Goal: Communication & Community: Answer question/provide support

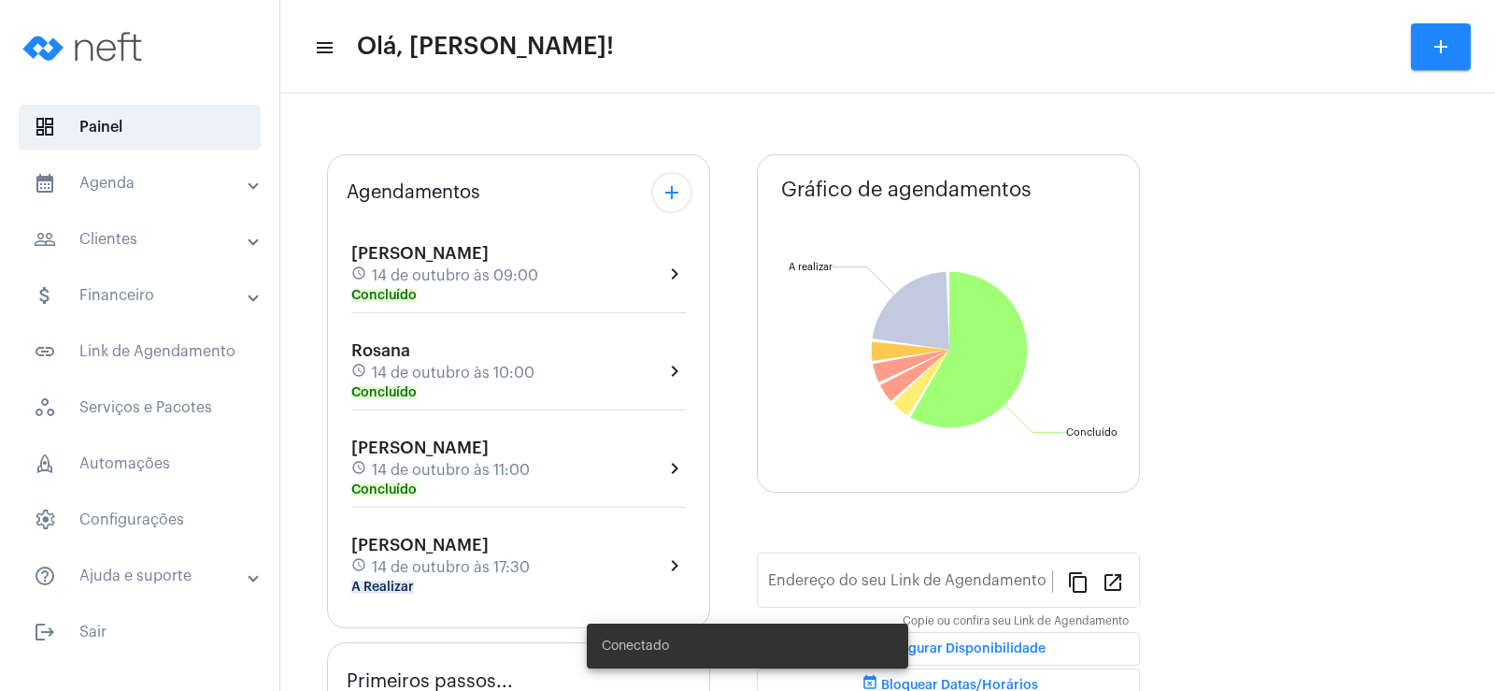
type input "[URL][DOMAIN_NAME]"
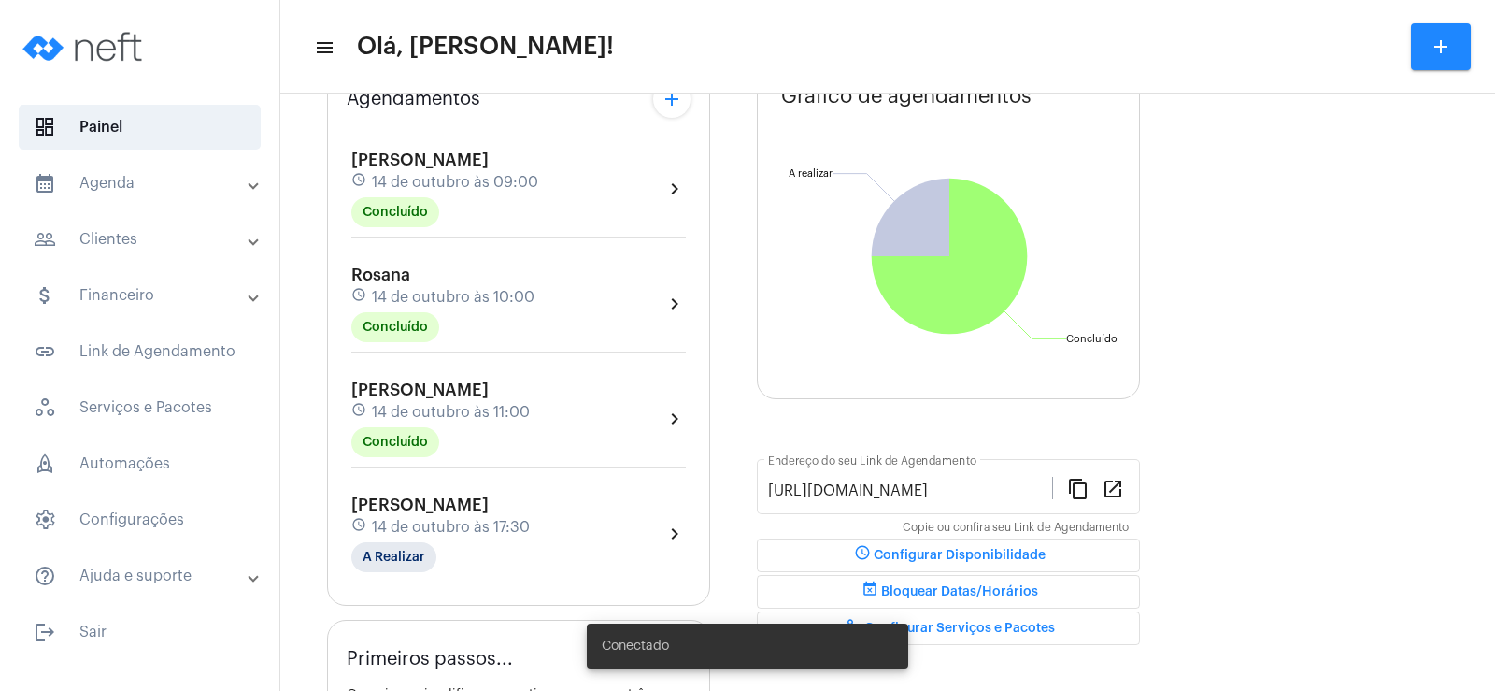
scroll to position [240, 0]
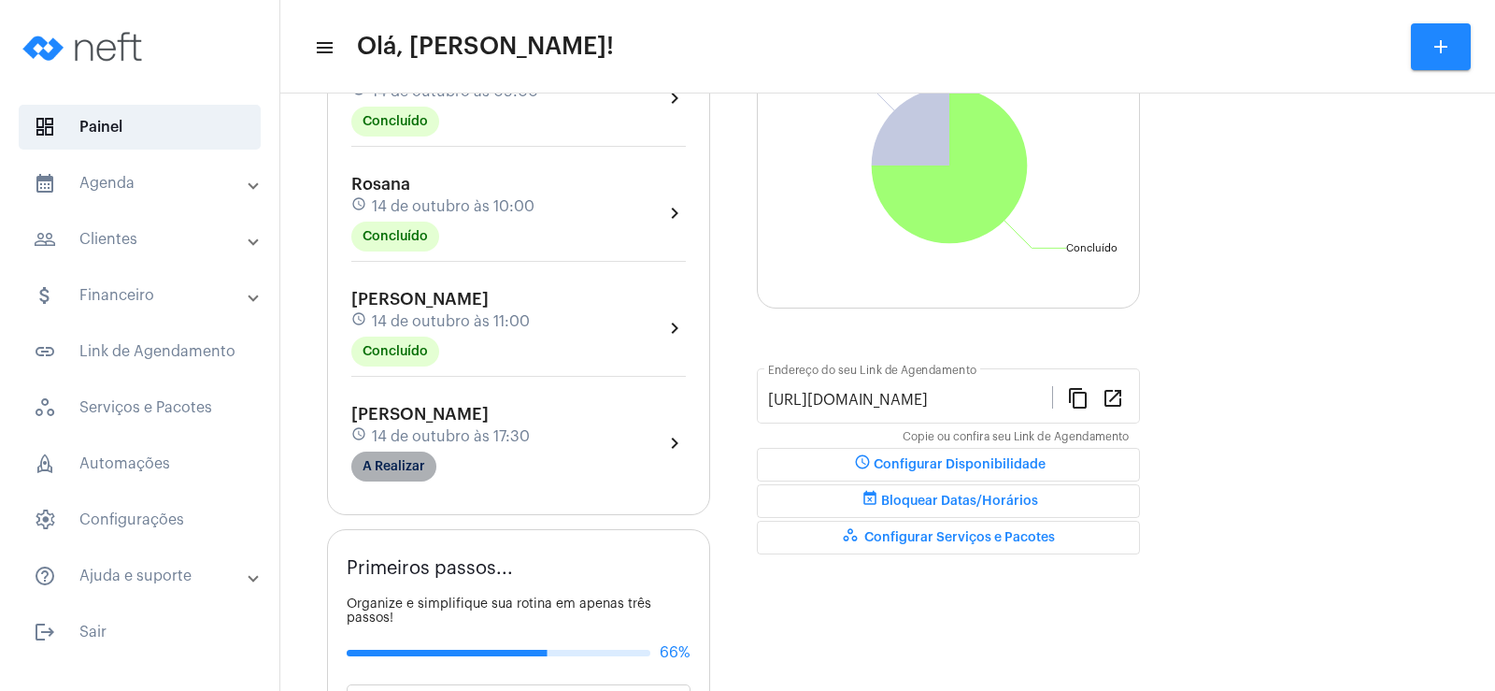
click at [431, 466] on mat-chip "A Realizar" at bounding box center [393, 466] width 85 height 30
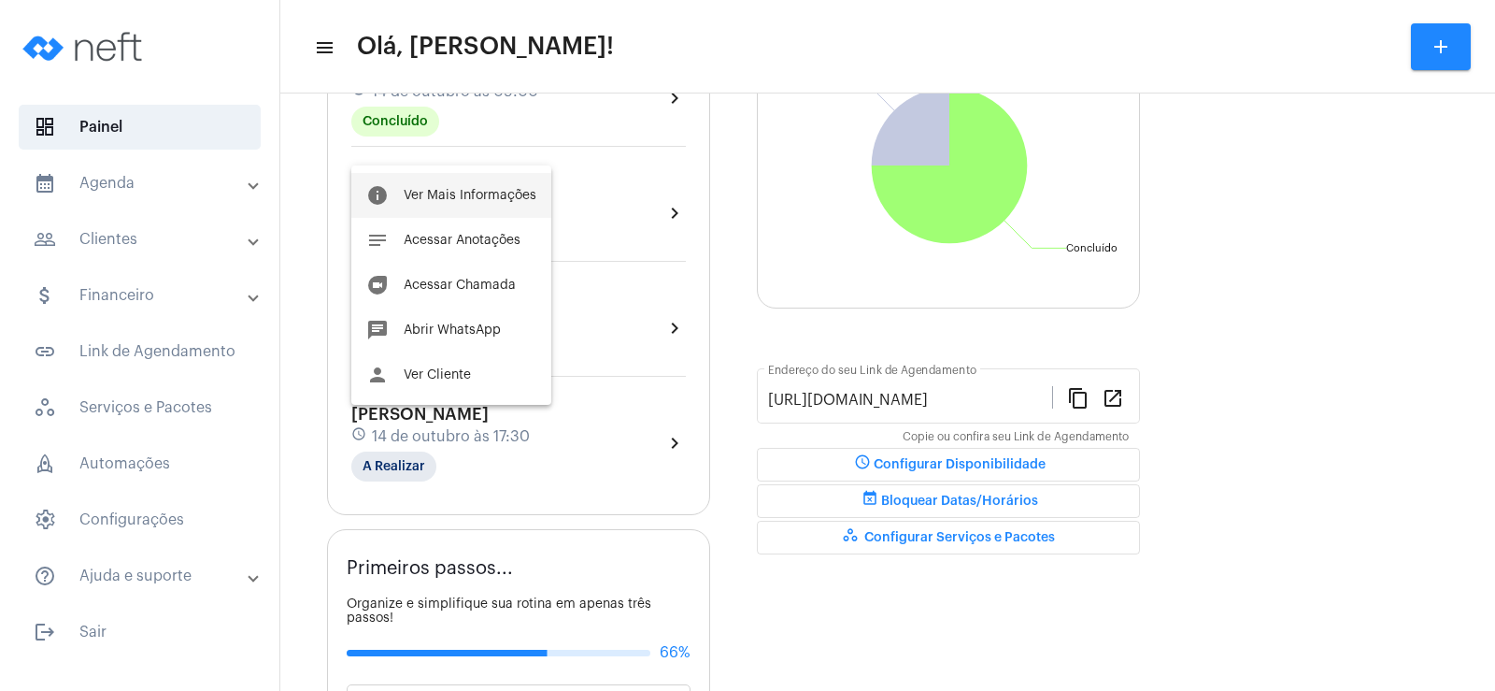
click at [513, 198] on span "Ver Mais Informações" at bounding box center [470, 195] width 133 height 13
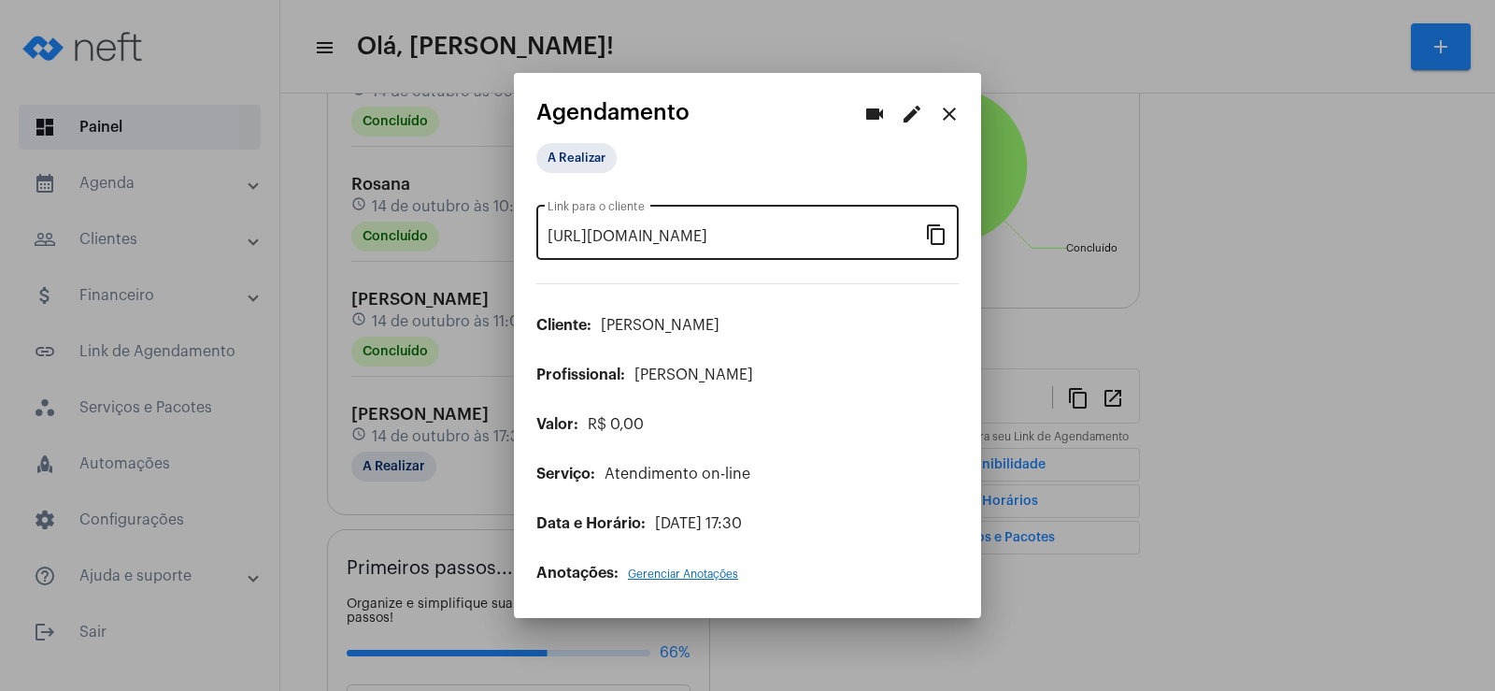
click at [934, 233] on mat-icon "content_copy" at bounding box center [936, 233] width 22 height 22
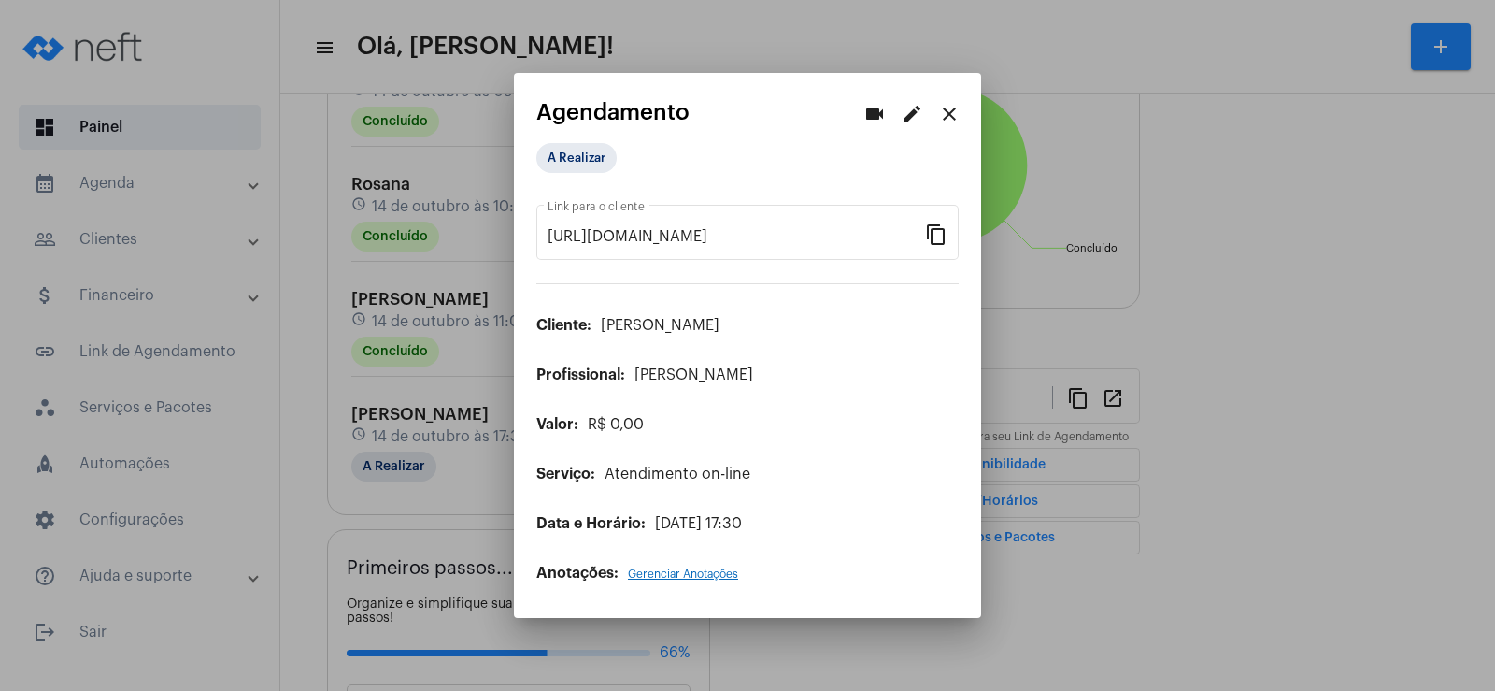
scroll to position [0, 157]
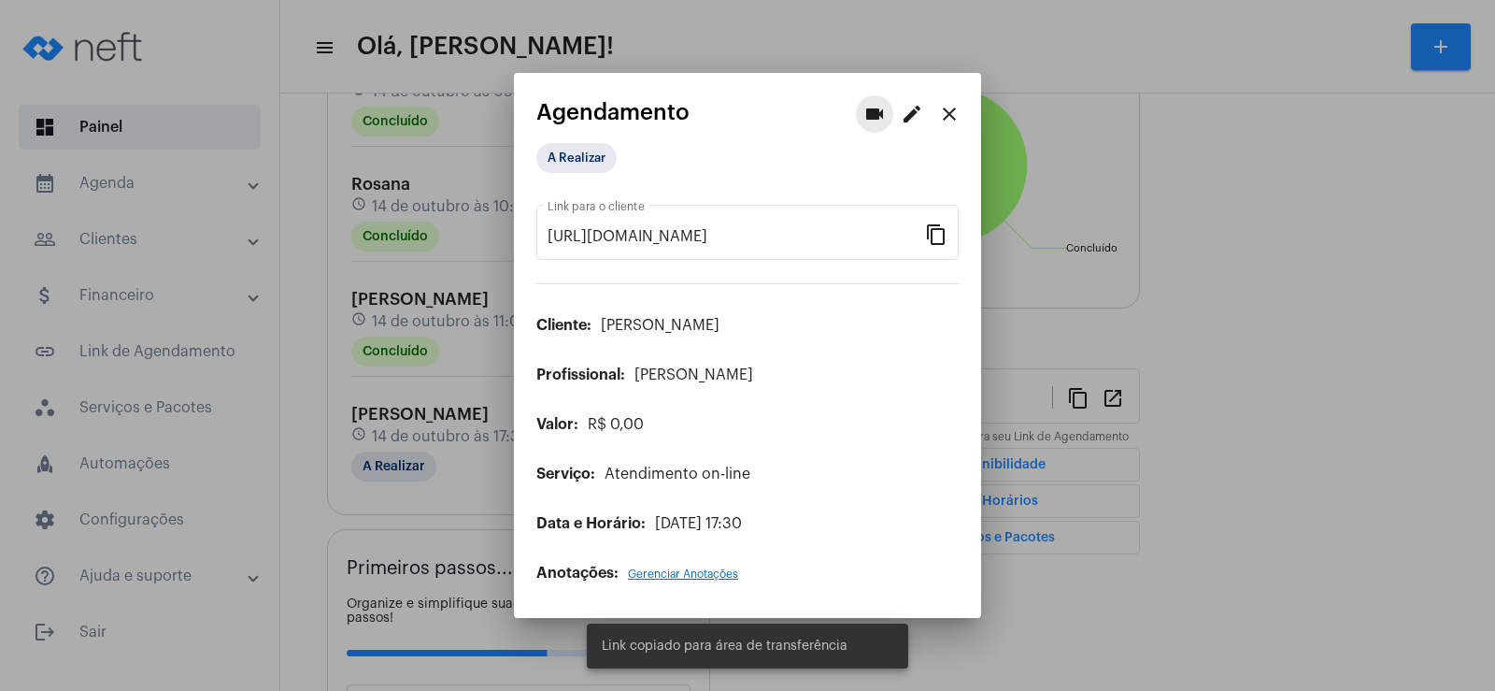
click at [883, 110] on mat-icon "videocam" at bounding box center [874, 114] width 22 height 22
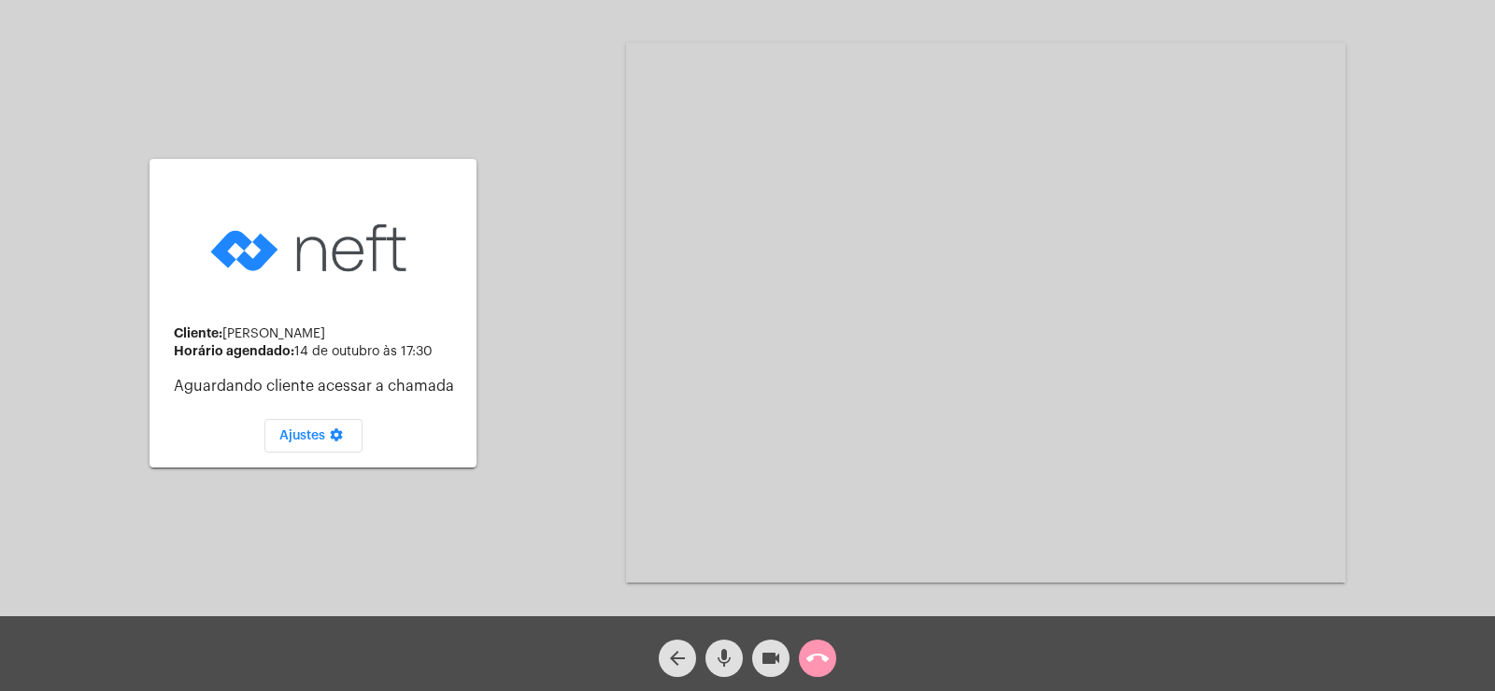
drag, startPoint x: 715, startPoint y: 653, endPoint x: 732, endPoint y: 647, distance: 18.0
click at [715, 654] on mat-icon "mic" at bounding box center [724, 658] width 22 height 22
click at [766, 653] on mat-icon "videocam" at bounding box center [771, 658] width 22 height 22
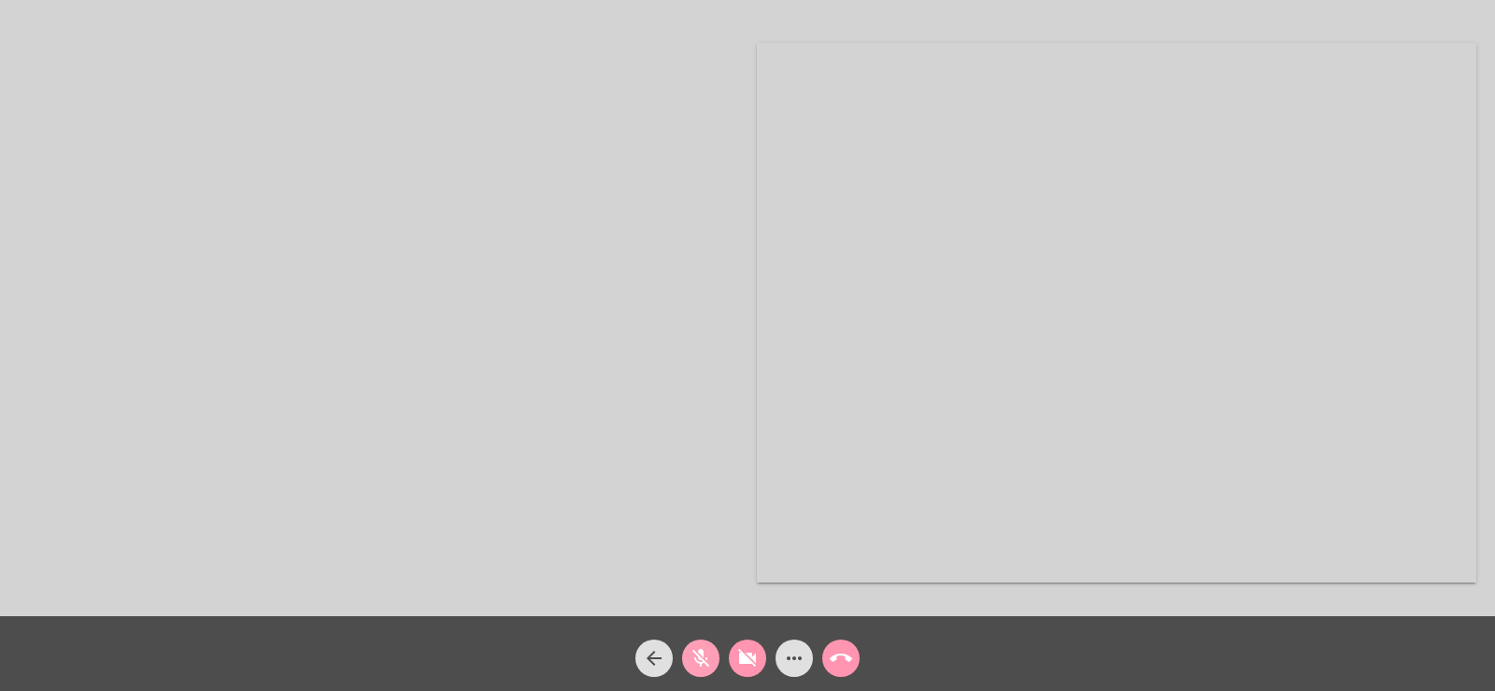
click at [692, 669] on mat-icon "mic_off" at bounding box center [701, 658] width 22 height 22
click at [748, 645] on span "videocam_off" at bounding box center [747, 657] width 22 height 37
click at [796, 650] on mat-icon "more_horiz" at bounding box center [794, 658] width 22 height 22
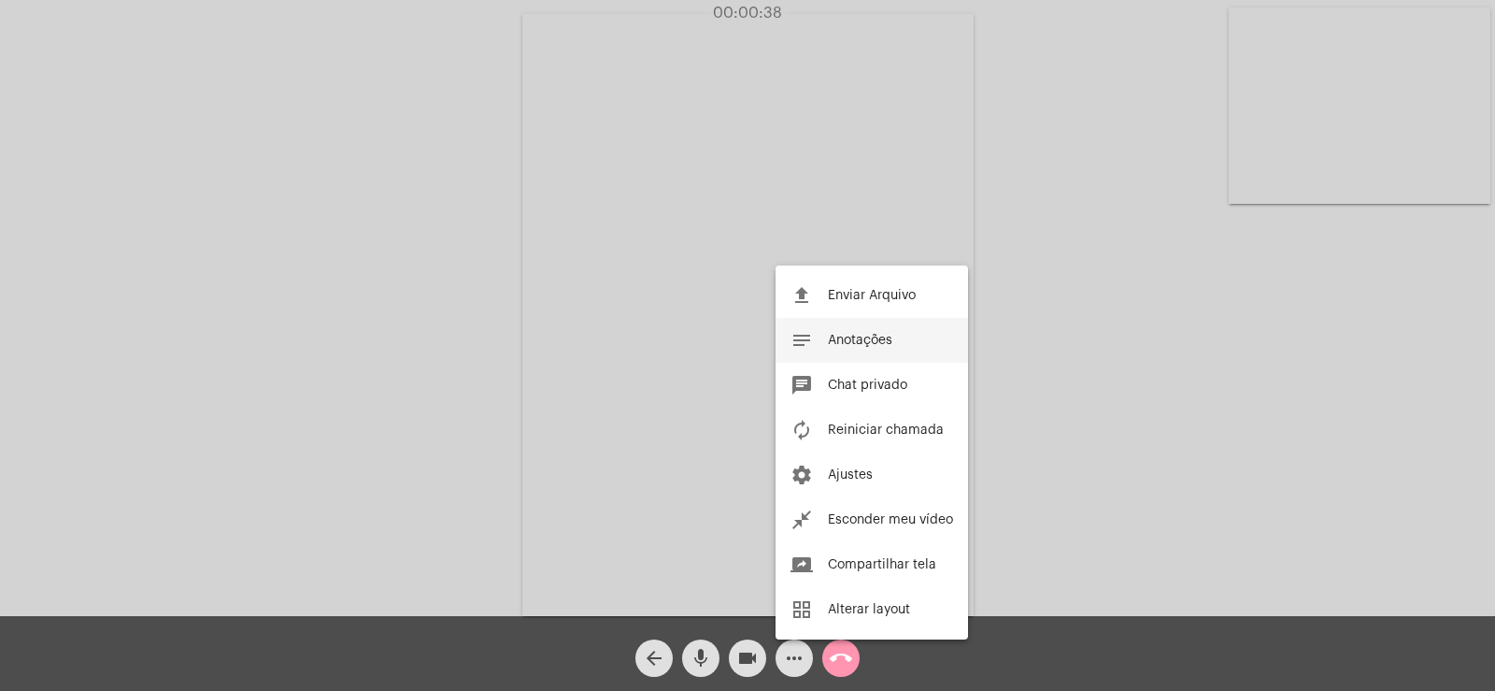
click at [897, 344] on button "notes Anotações" at bounding box center [872, 340] width 192 height 45
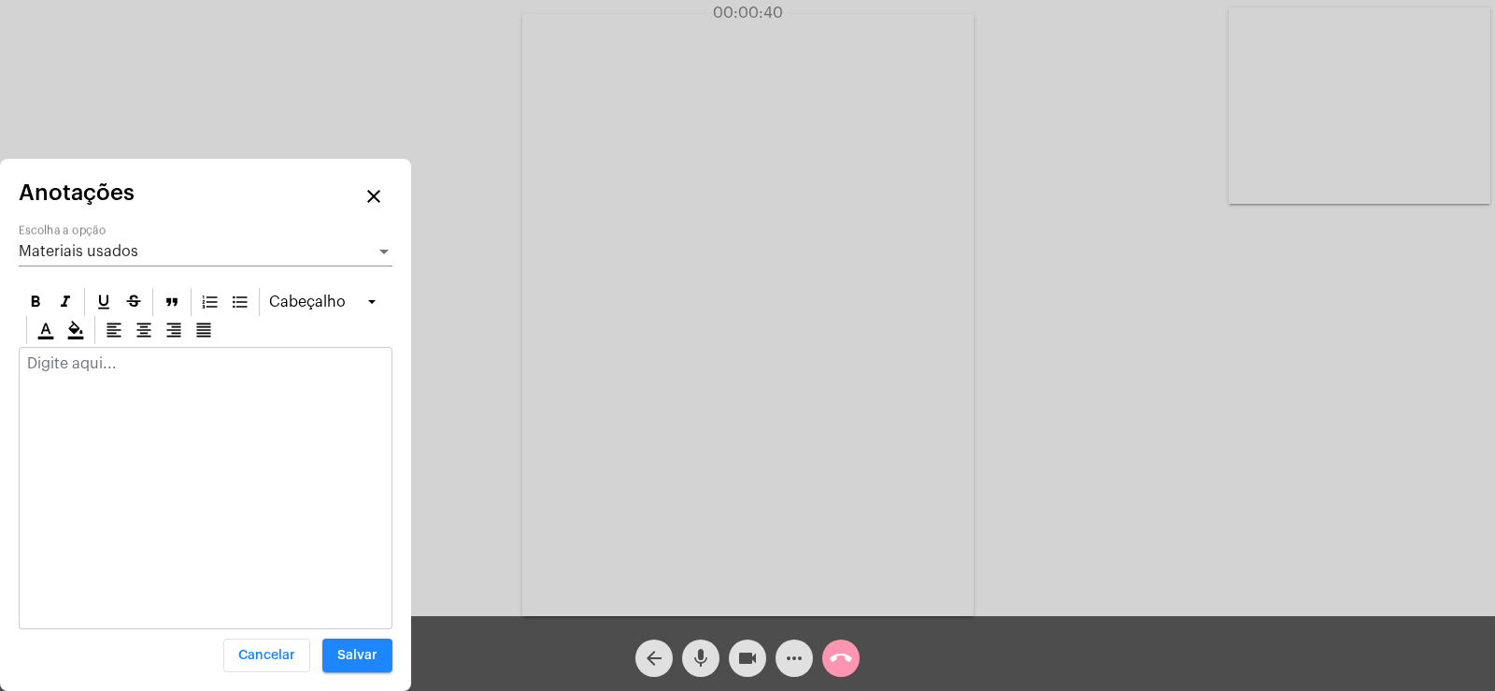
click at [127, 249] on span "Materiais usados" at bounding box center [79, 251] width 120 height 15
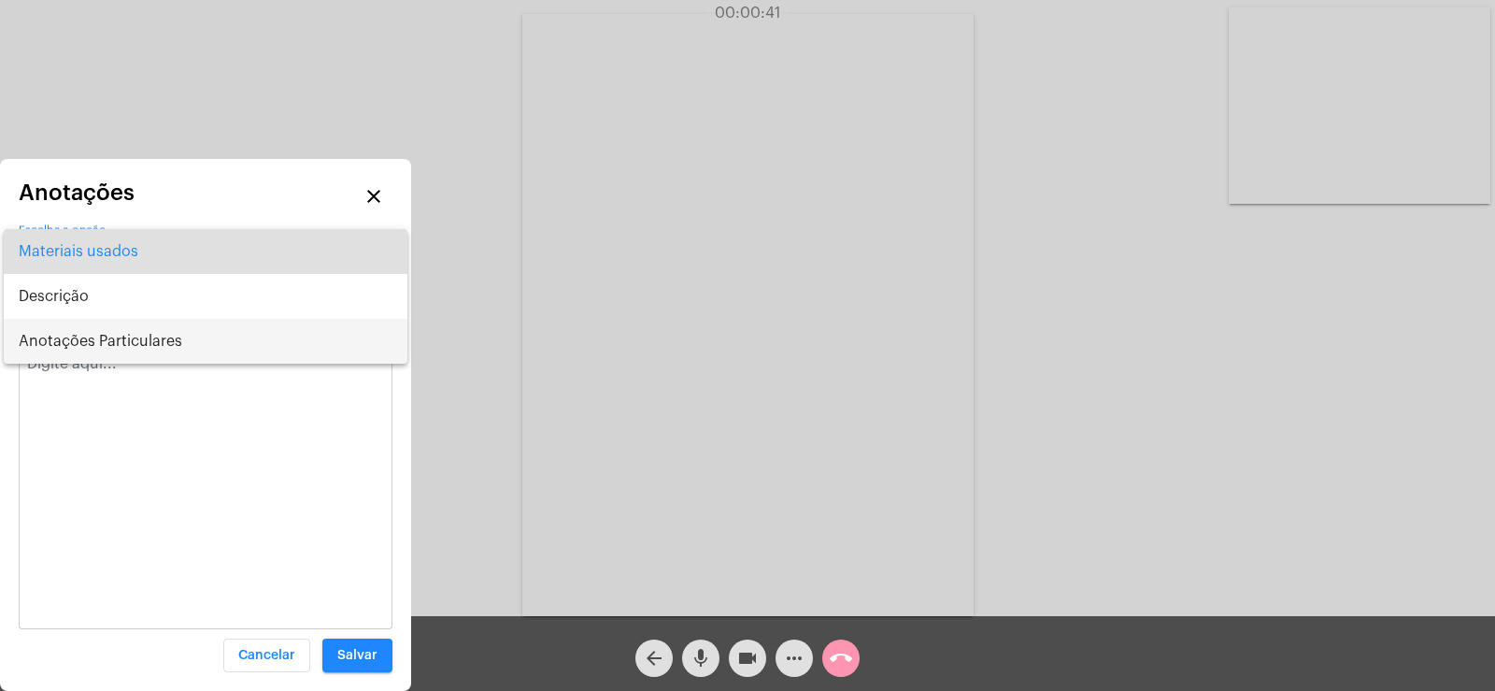
click at [157, 351] on span "Anotações Particulares" at bounding box center [206, 341] width 374 height 45
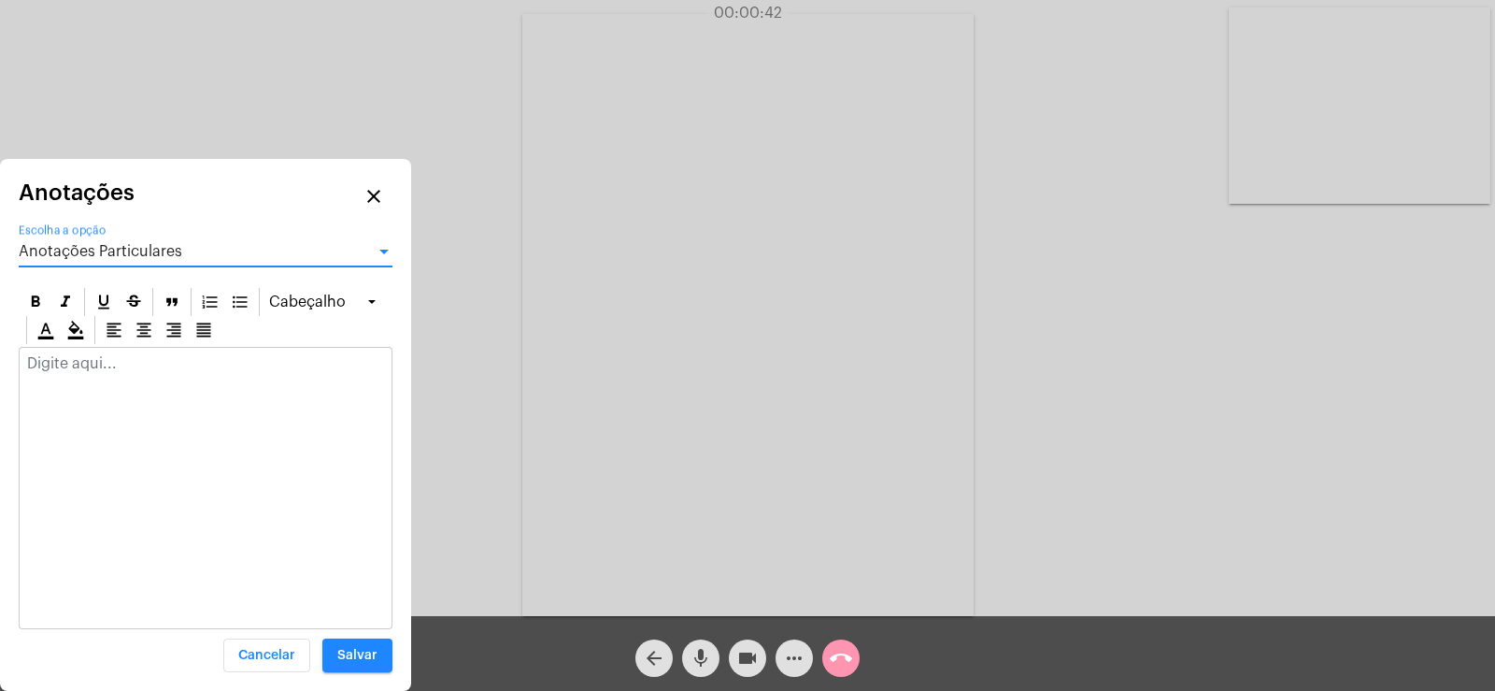
click at [74, 360] on p at bounding box center [205, 363] width 357 height 17
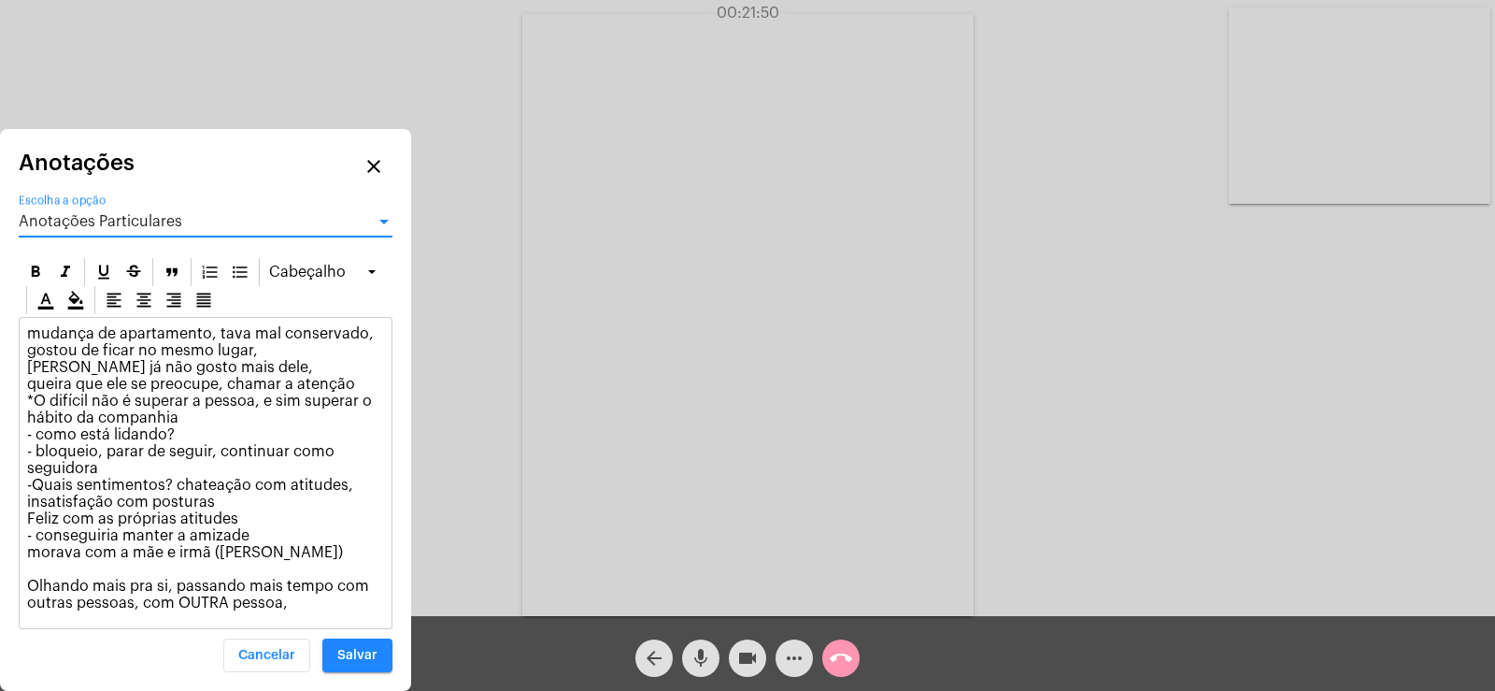
click at [235, 223] on div "Anotações Particulares" at bounding box center [197, 221] width 357 height 17
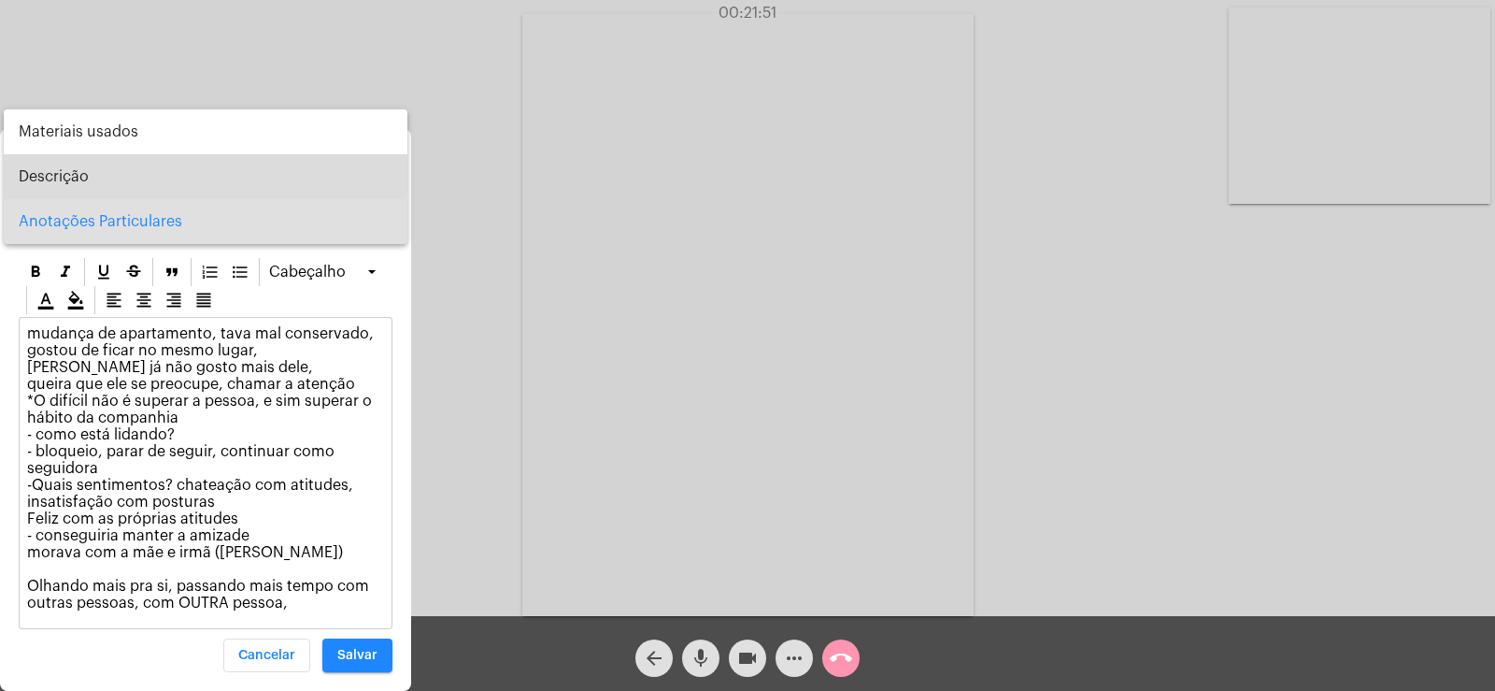
click at [46, 167] on span "Descrição" at bounding box center [206, 176] width 374 height 45
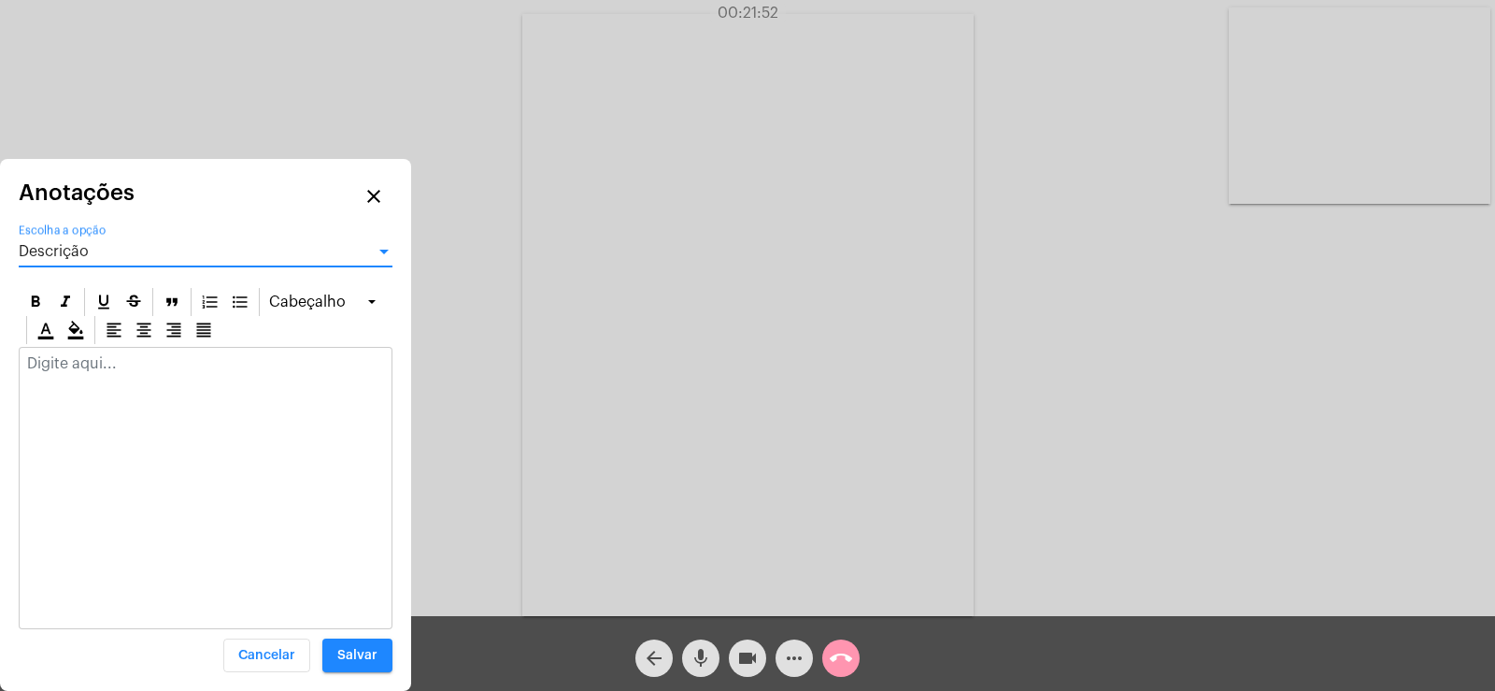
click at [73, 354] on div at bounding box center [206, 368] width 372 height 41
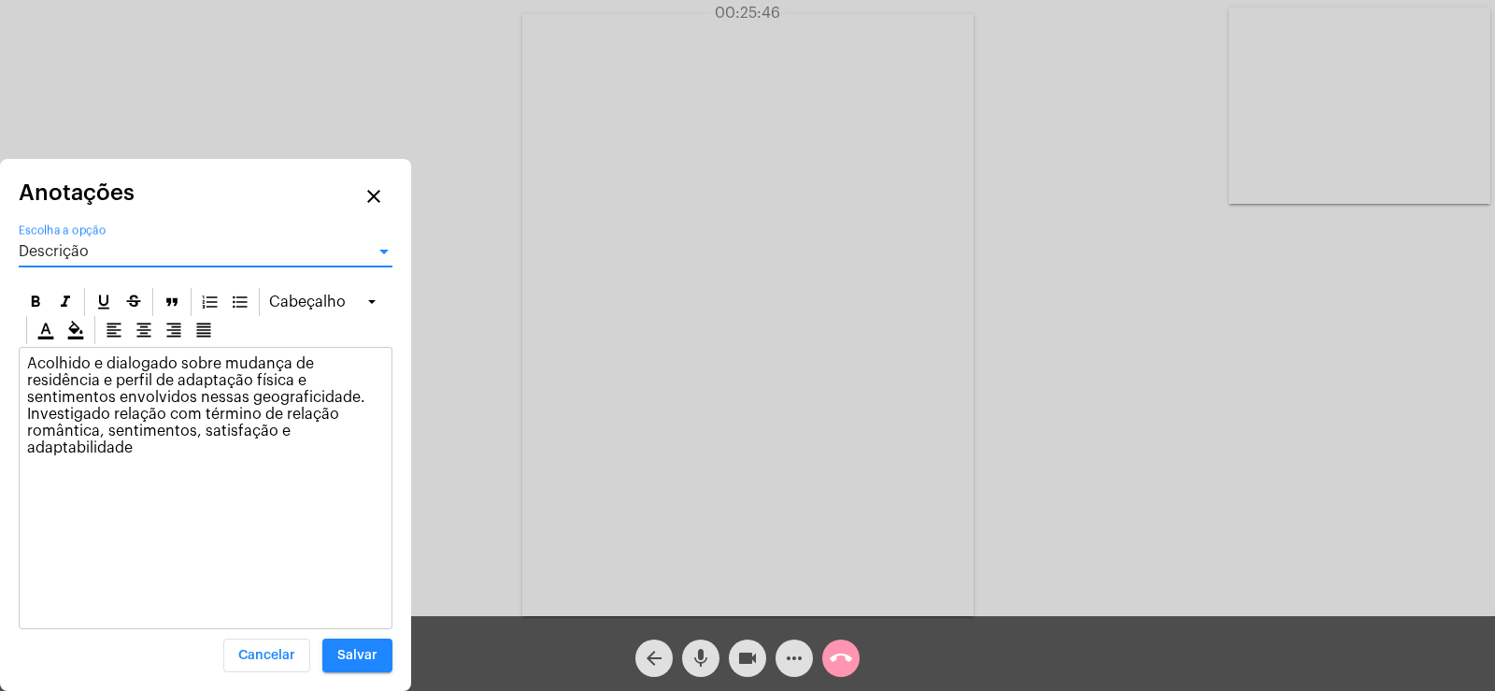
click at [187, 245] on div "Descrição" at bounding box center [197, 251] width 357 height 17
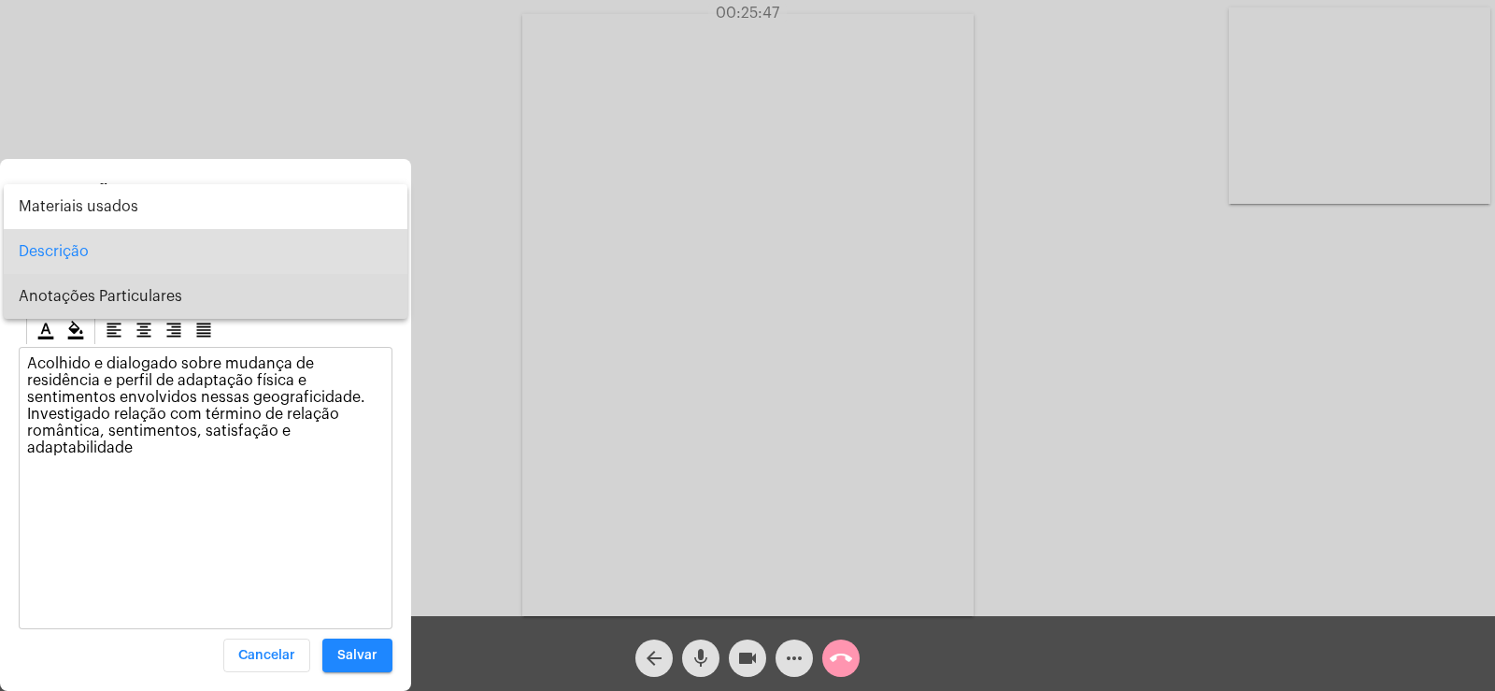
click at [185, 308] on span "Anotações Particulares" at bounding box center [206, 296] width 374 height 45
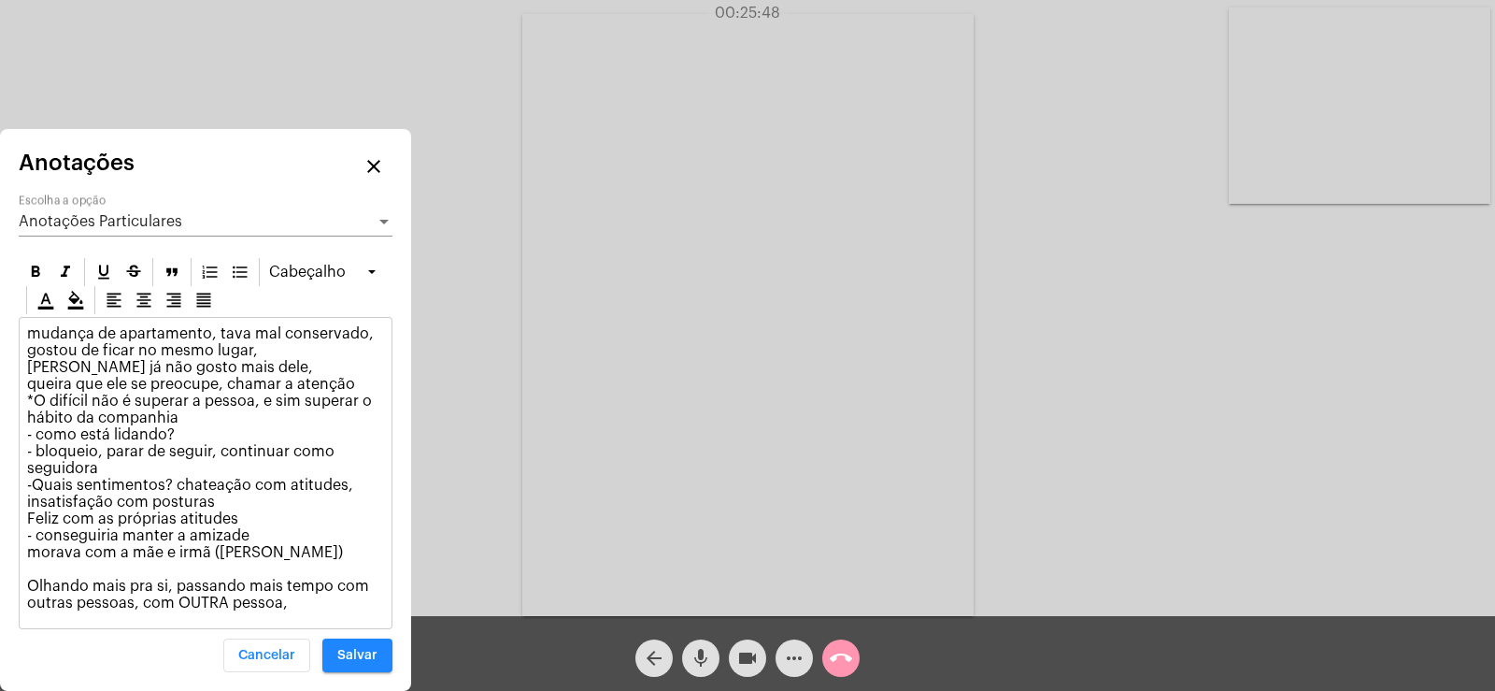
click at [301, 605] on p "mudança de apartamento, tava mal conservado, gostou de ficar no mesmo lugar, [P…" at bounding box center [205, 468] width 357 height 286
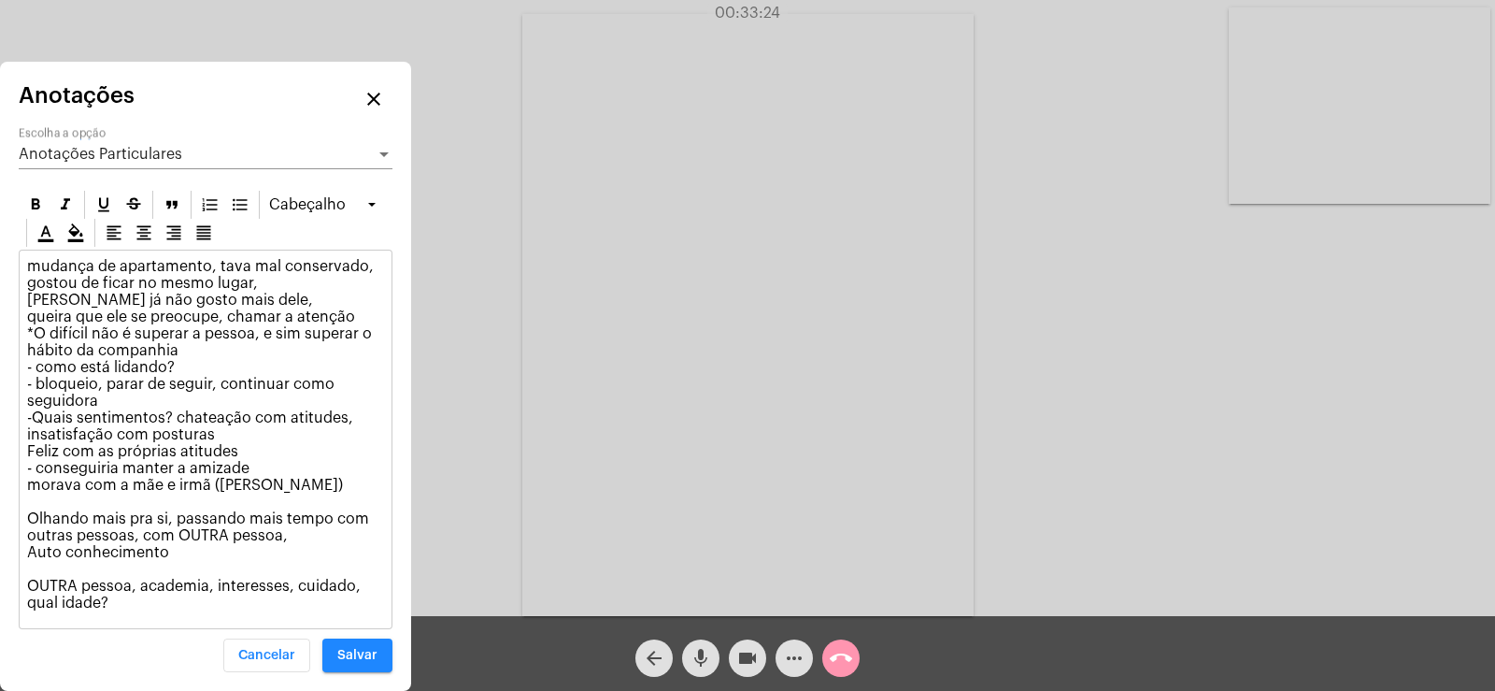
click at [292, 591] on p "mudança de apartamento, tava mal conservado, gostou de ficar no mesmo lugar, [P…" at bounding box center [205, 434] width 357 height 353
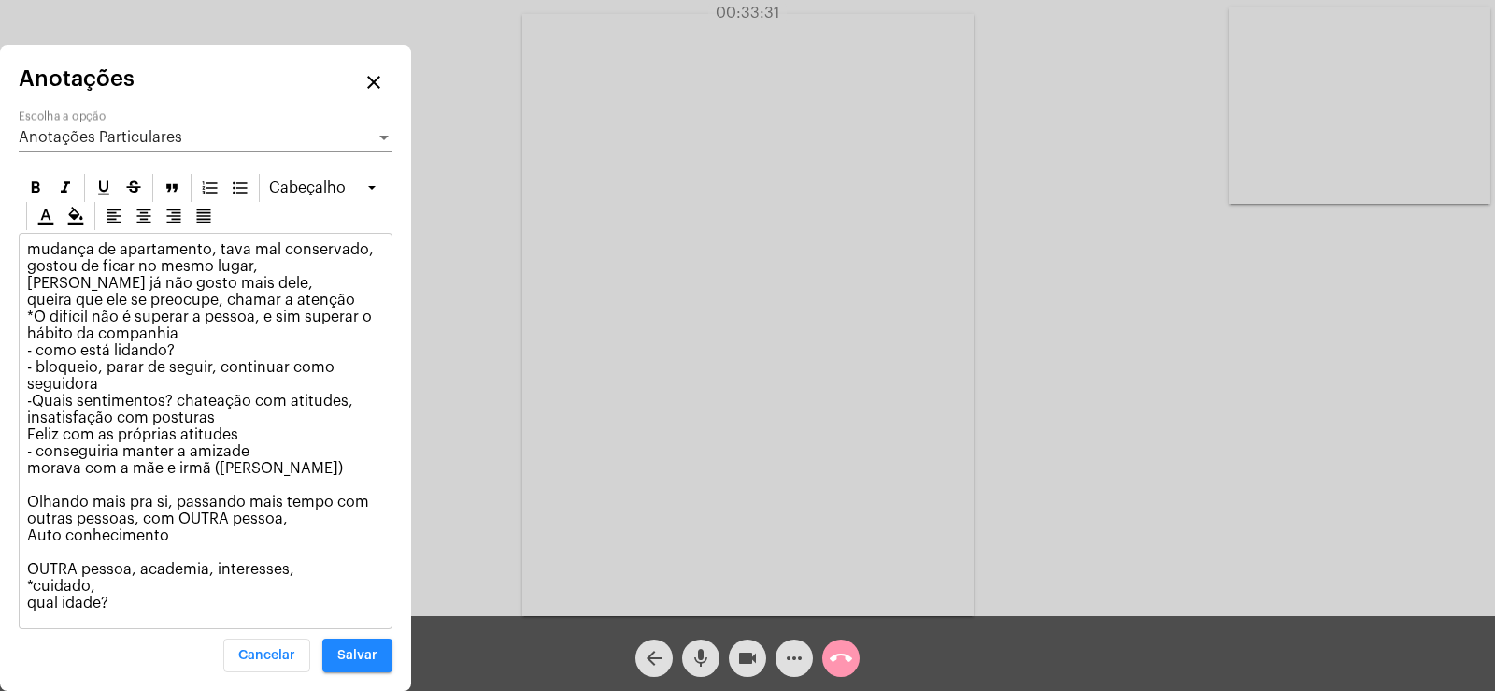
drag, startPoint x: 213, startPoint y: 569, endPoint x: 299, endPoint y: 547, distance: 88.8
click at [215, 565] on p "mudança de apartamento, tava mal conservado, gostou de ficar no mesmo lugar, [P…" at bounding box center [205, 426] width 357 height 370
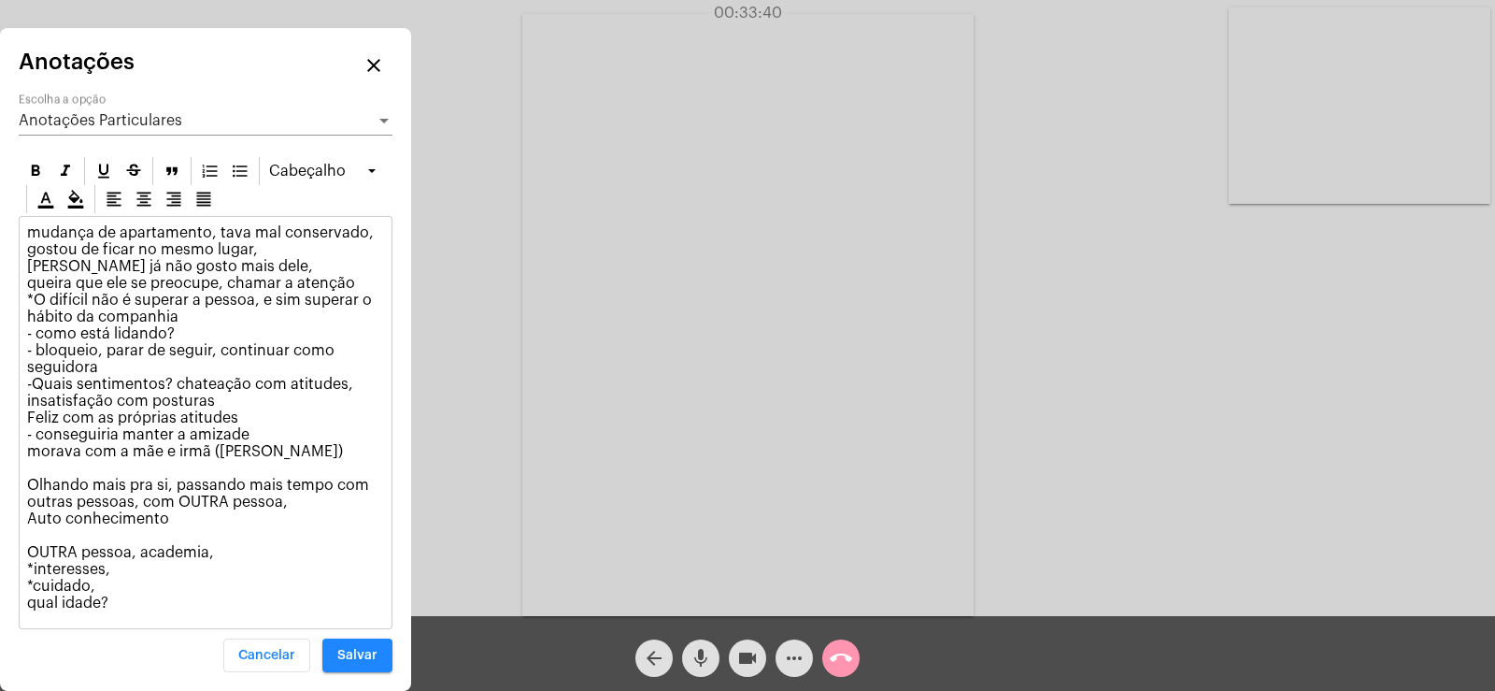
click at [119, 568] on p "mudança de apartamento, tava mal conservado, gostou de ficar no mesmo lugar, [P…" at bounding box center [205, 417] width 357 height 387
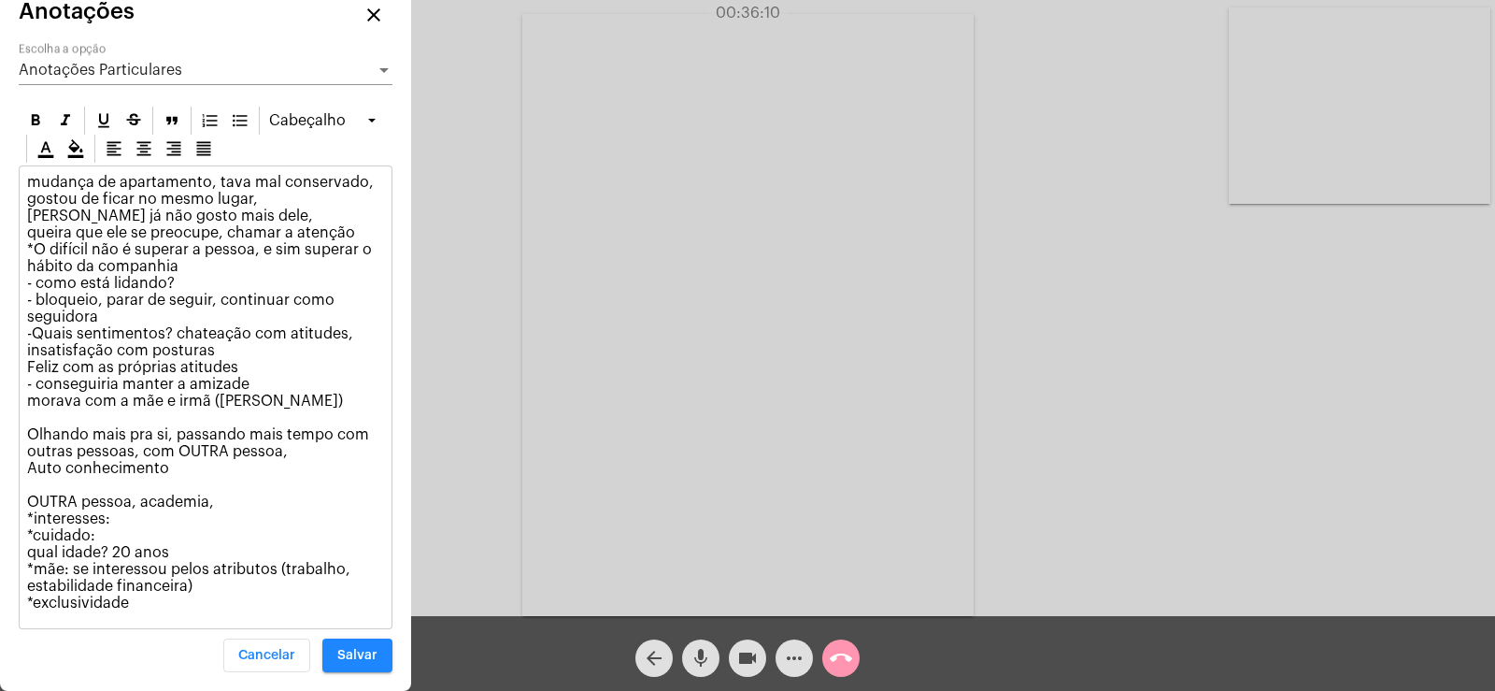
click at [129, 513] on p "mudança de apartamento, tava mal conservado, gostou de ficar no mesmo lugar, [P…" at bounding box center [205, 392] width 357 height 437
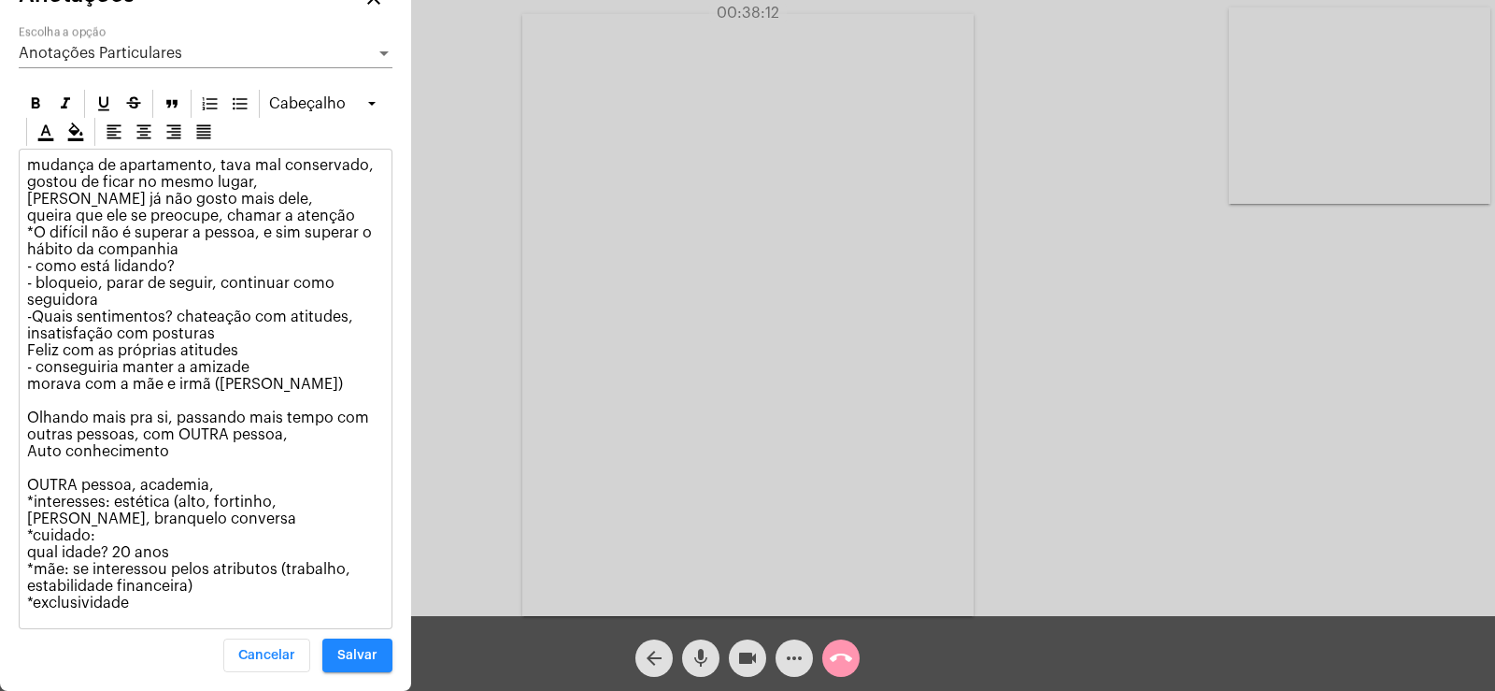
click at [137, 615] on div "mudança de apartamento, tava mal conservado, gostou de ficar no mesmo lugar, [P…" at bounding box center [206, 388] width 372 height 478
click at [104, 534] on p "mudança de apartamento, tava mal conservado, gostou de ficar no mesmo lugar, [P…" at bounding box center [205, 384] width 357 height 454
click at [110, 503] on p "mudança de apartamento, tava mal conservado, gostou de ficar no mesmo lugar, [P…" at bounding box center [205, 384] width 357 height 454
click at [118, 502] on p "mudança de apartamento, tava mal conservado, gostou de ficar no mesmo lugar, [P…" at bounding box center [205, 384] width 357 height 454
click at [167, 517] on p "mudança de apartamento, tava mal conservado, gostou de ficar no mesmo lugar, [P…" at bounding box center [205, 384] width 357 height 454
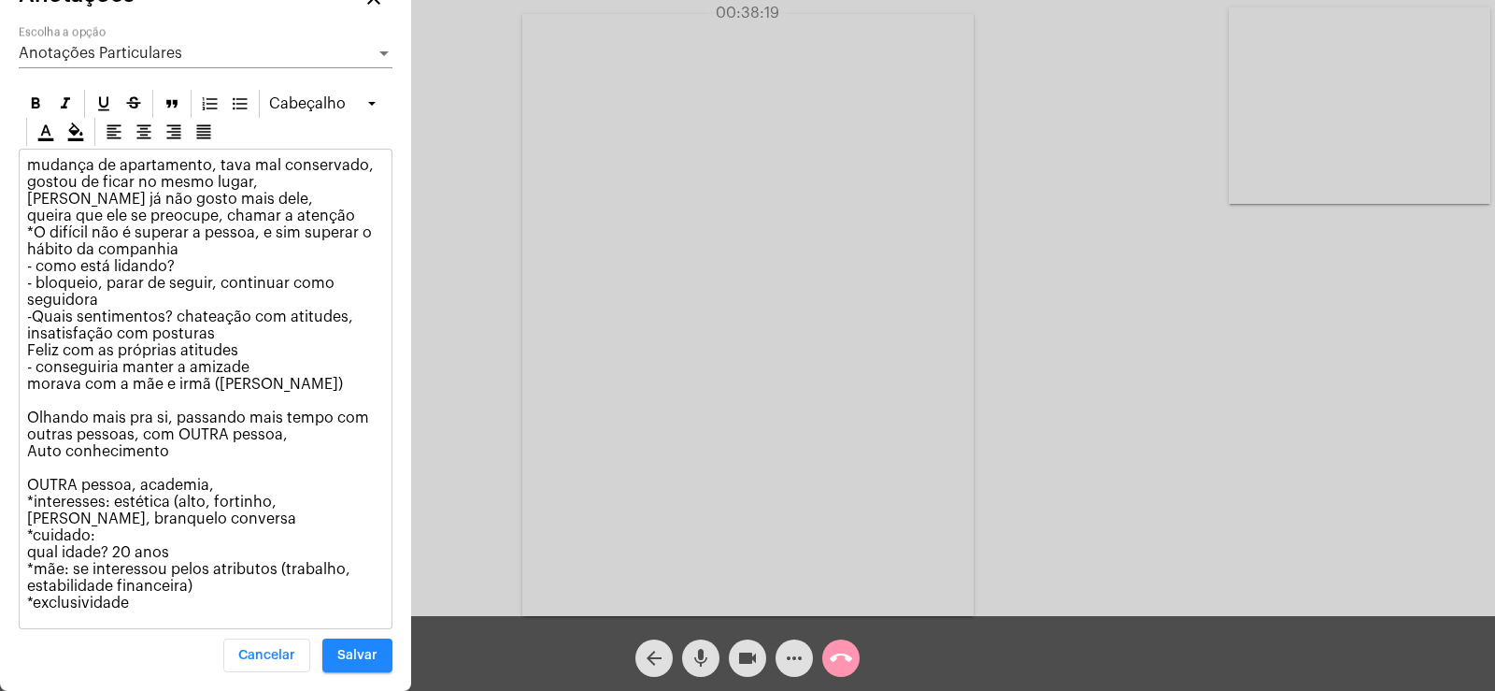
click at [98, 517] on p "mudança de apartamento, tava mal conservado, gostou de ficar no mesmo lugar, [P…" at bounding box center [205, 384] width 357 height 454
click at [176, 520] on p "mudança de apartamento, tava mal conservado, gostou de ficar no mesmo lugar, [P…" at bounding box center [205, 384] width 357 height 454
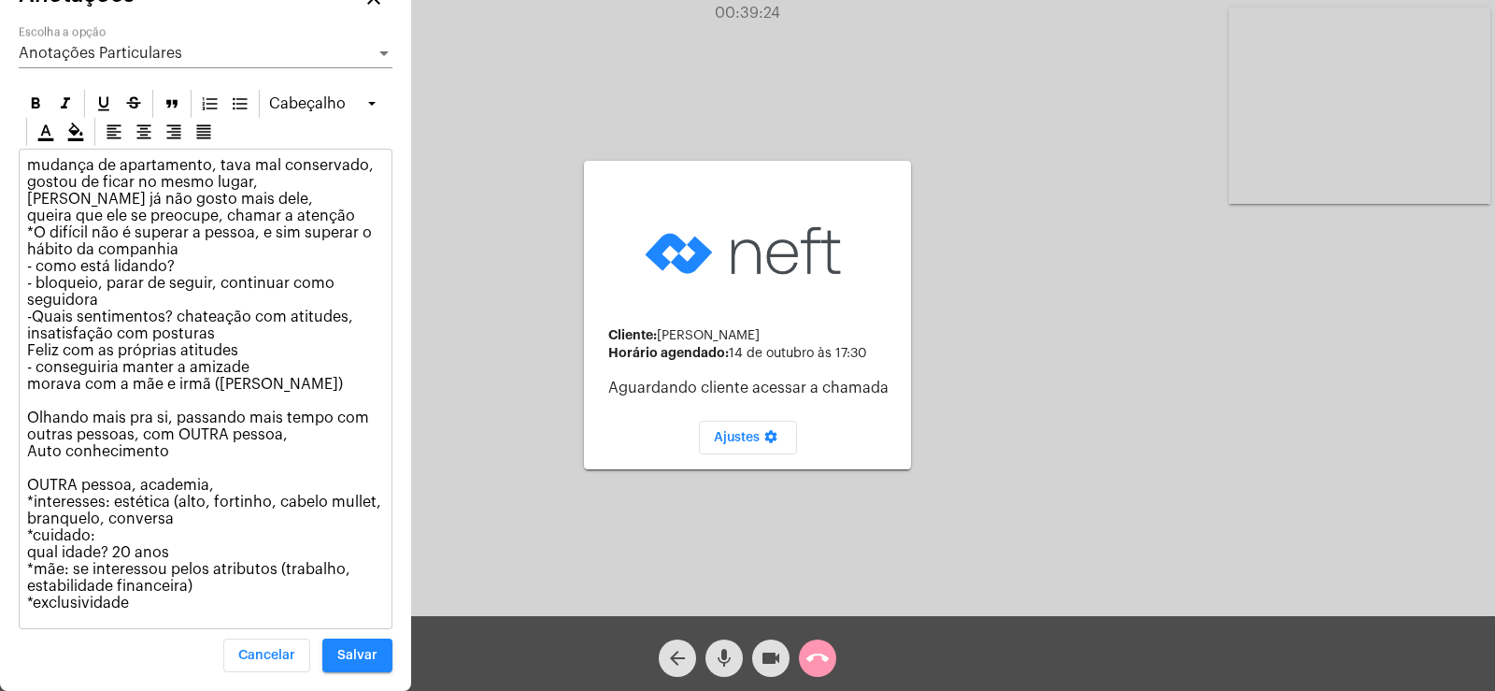
click at [165, 50] on span "Anotações Particulares" at bounding box center [101, 53] width 164 height 15
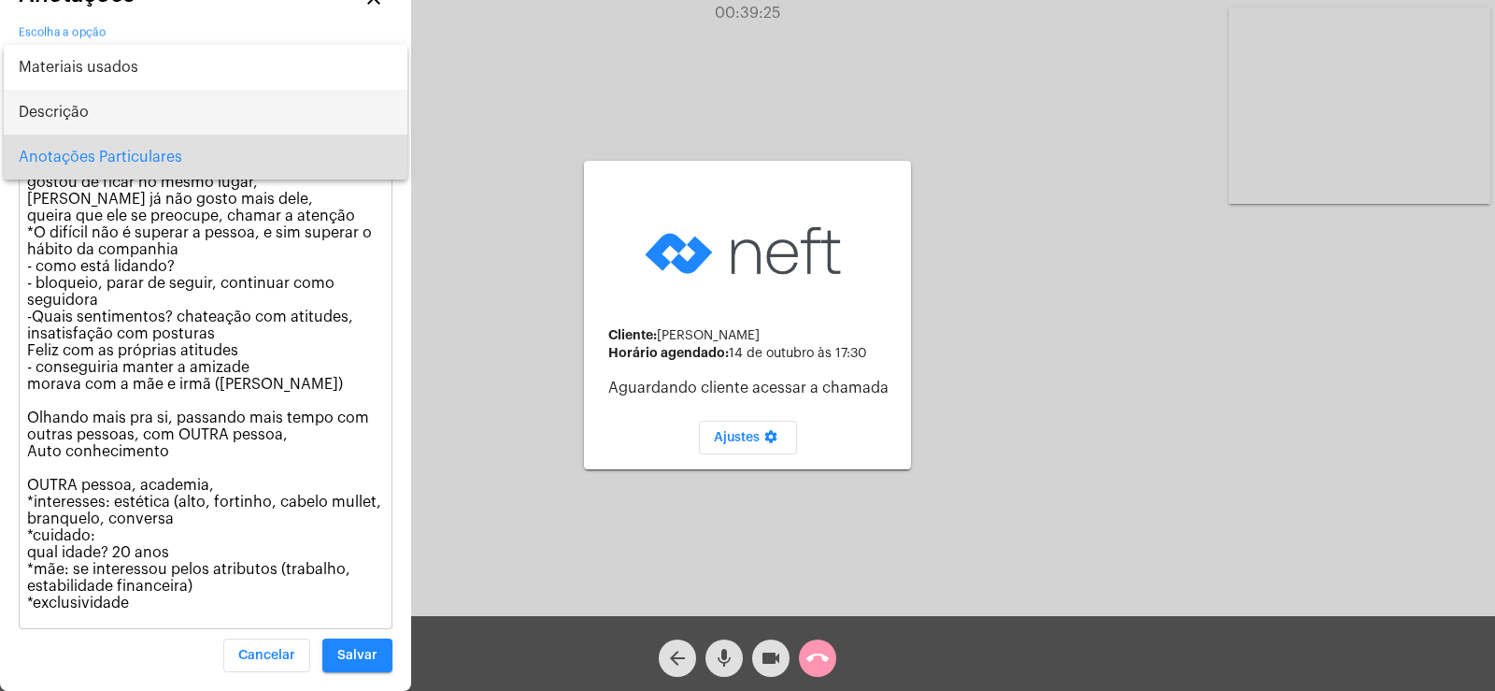
click at [138, 126] on span "Descrição" at bounding box center [206, 112] width 374 height 45
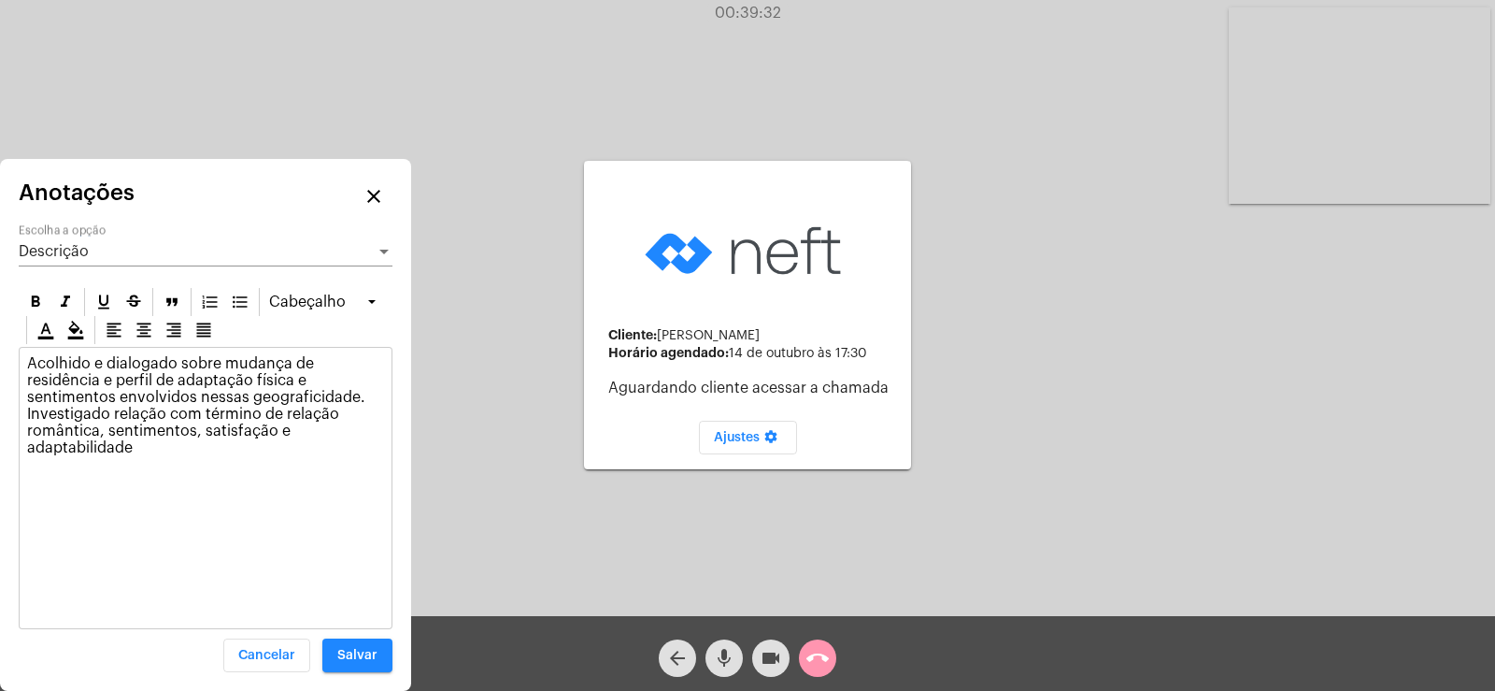
click at [145, 448] on p "Acolhido e dialogado sobre mudança de residência e perfil de adaptação física e…" at bounding box center [205, 405] width 357 height 101
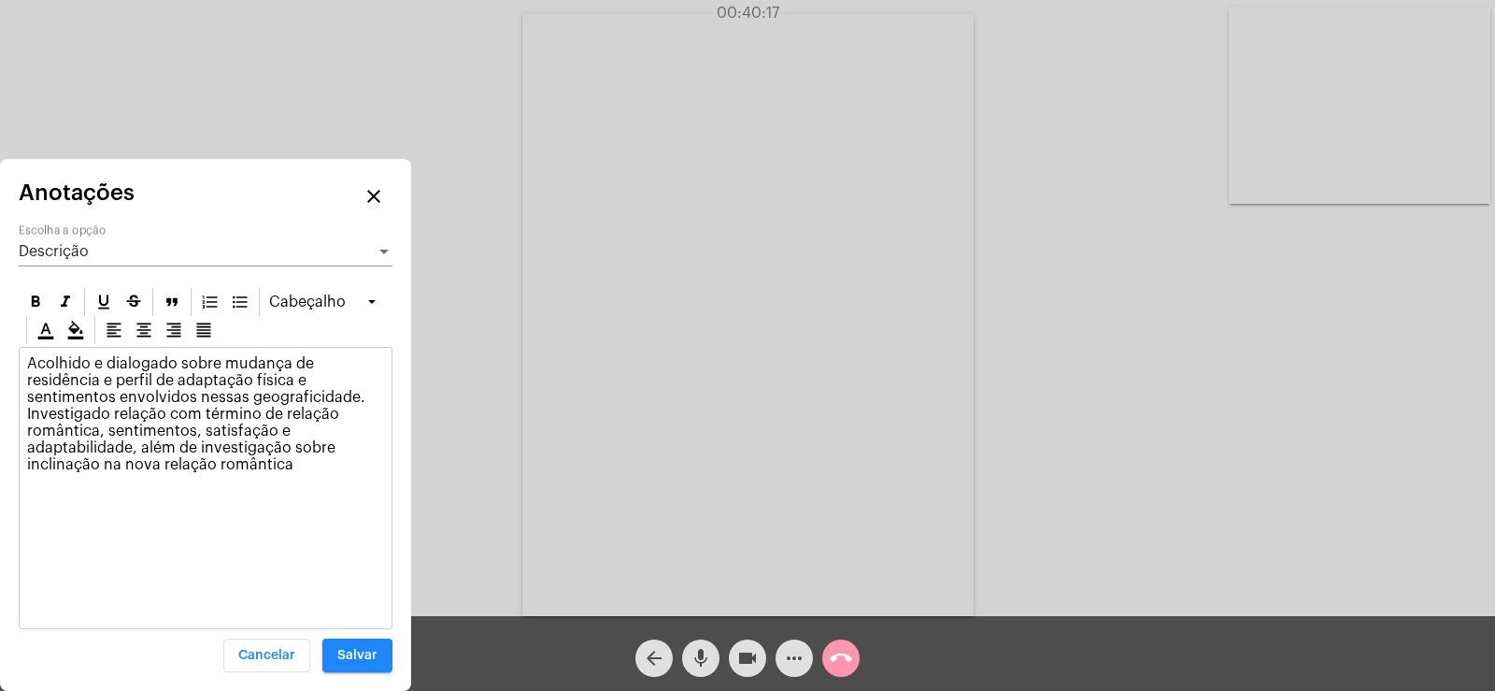
click at [68, 259] on div "Descrição" at bounding box center [197, 251] width 357 height 17
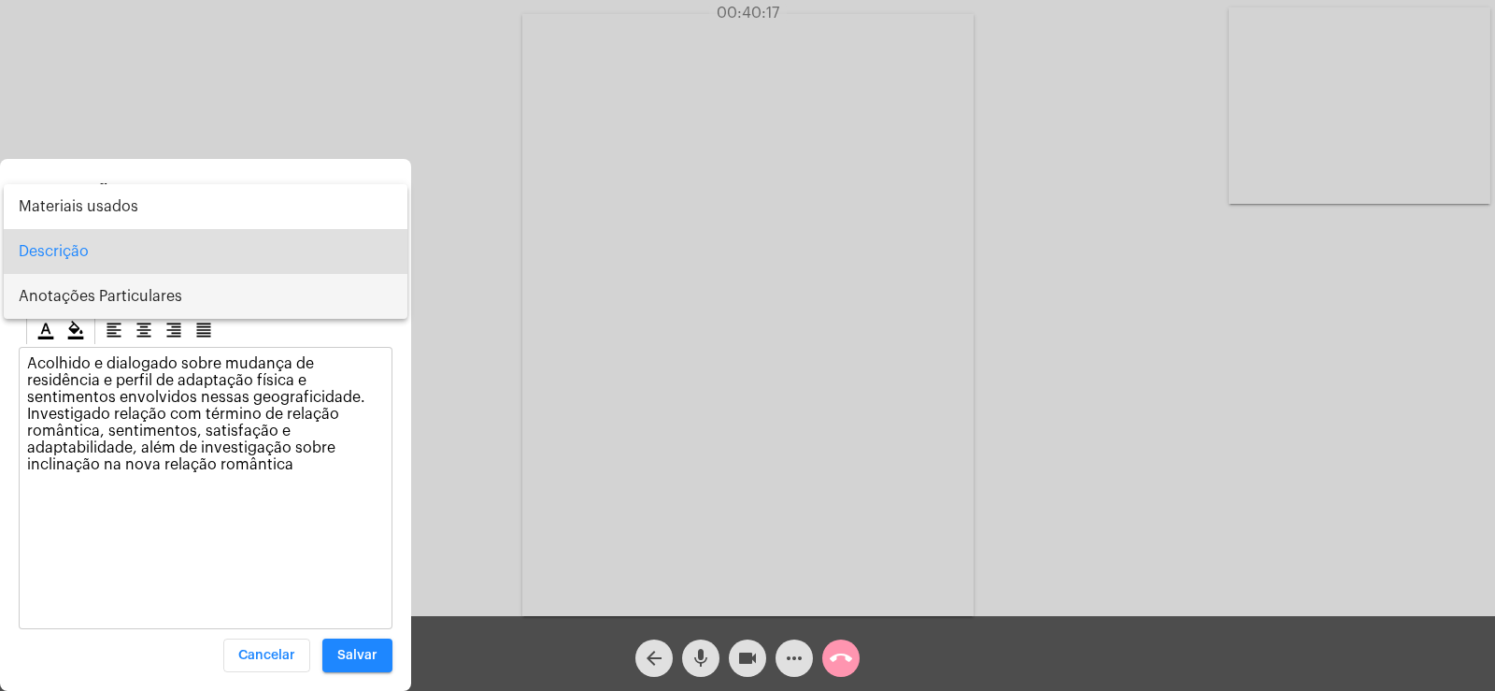
click at [68, 304] on span "Anotações Particulares" at bounding box center [206, 296] width 374 height 45
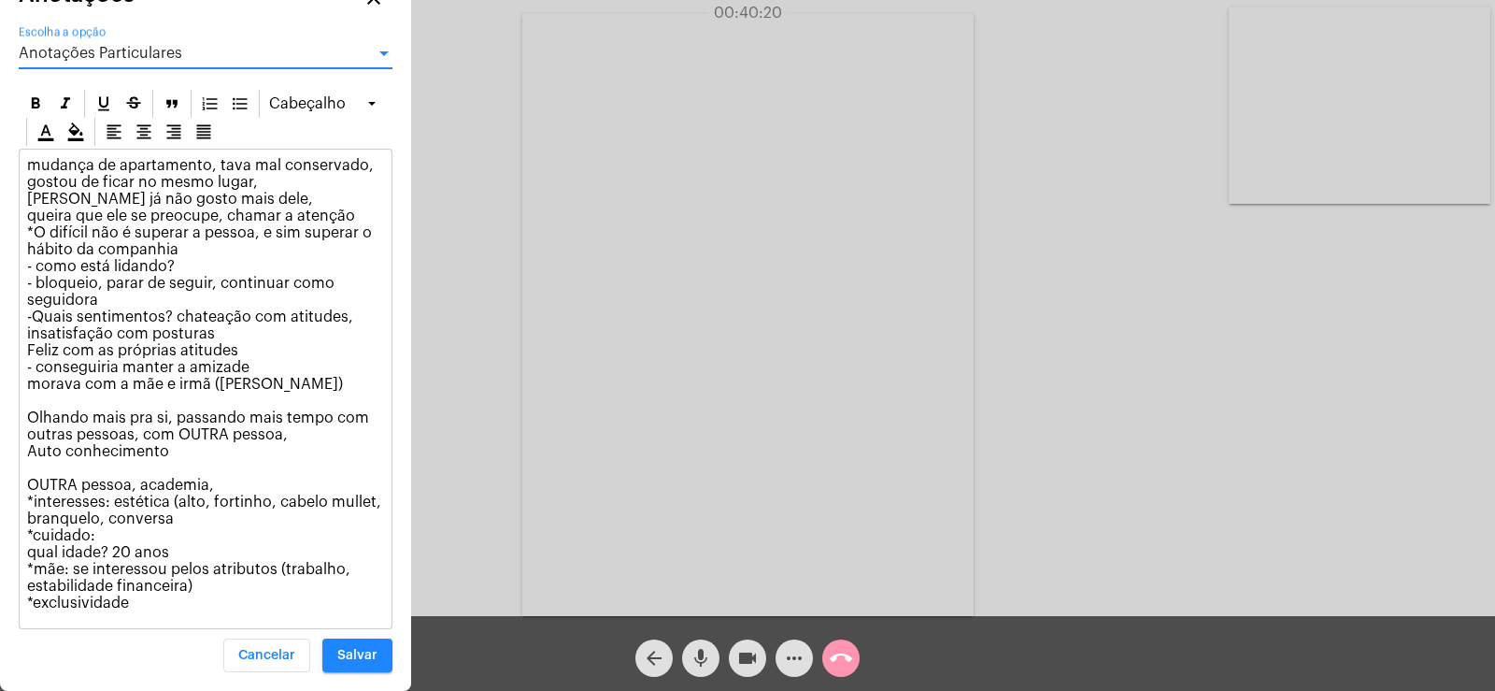
click at [197, 516] on p "mudança de apartamento, tava mal conservado, gostou de ficar no mesmo lugar, [P…" at bounding box center [205, 384] width 357 height 454
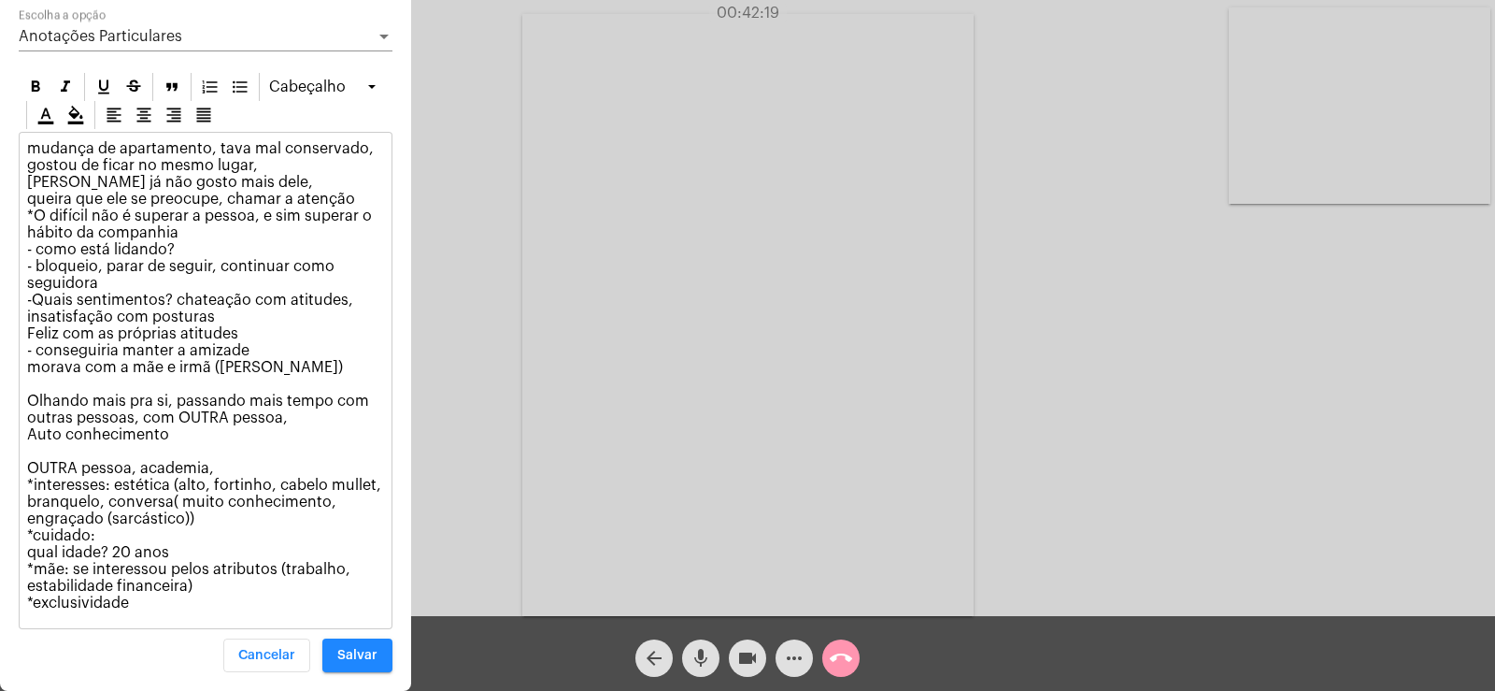
click at [184, 500] on p "mudança de apartamento, tava mal conservado, gostou de ficar no mesmo lugar, [P…" at bounding box center [205, 375] width 357 height 471
click at [109, 538] on p "mudança de apartamento, tava mal conservado, gostou de ficar no mesmo lugar, [P…" at bounding box center [205, 375] width 357 height 471
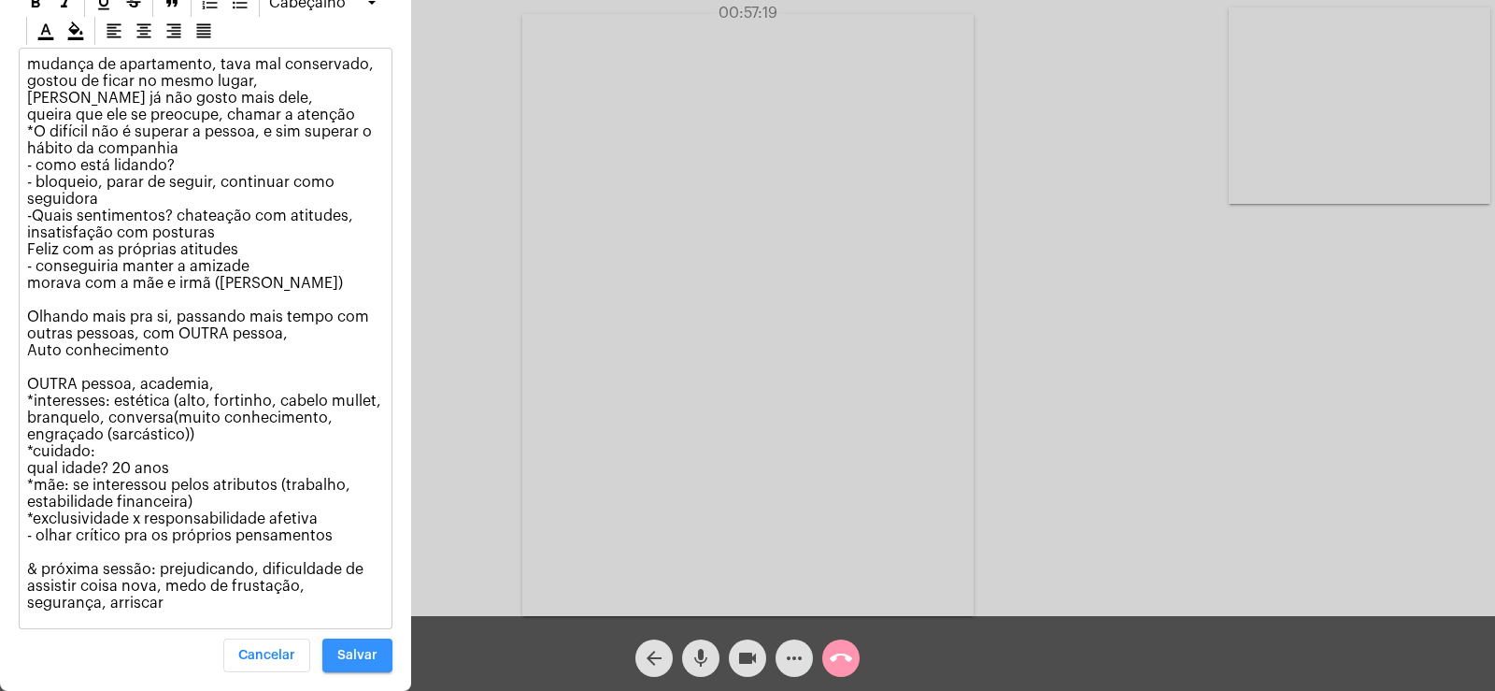
click at [358, 650] on span "Salvar" at bounding box center [357, 654] width 40 height 13
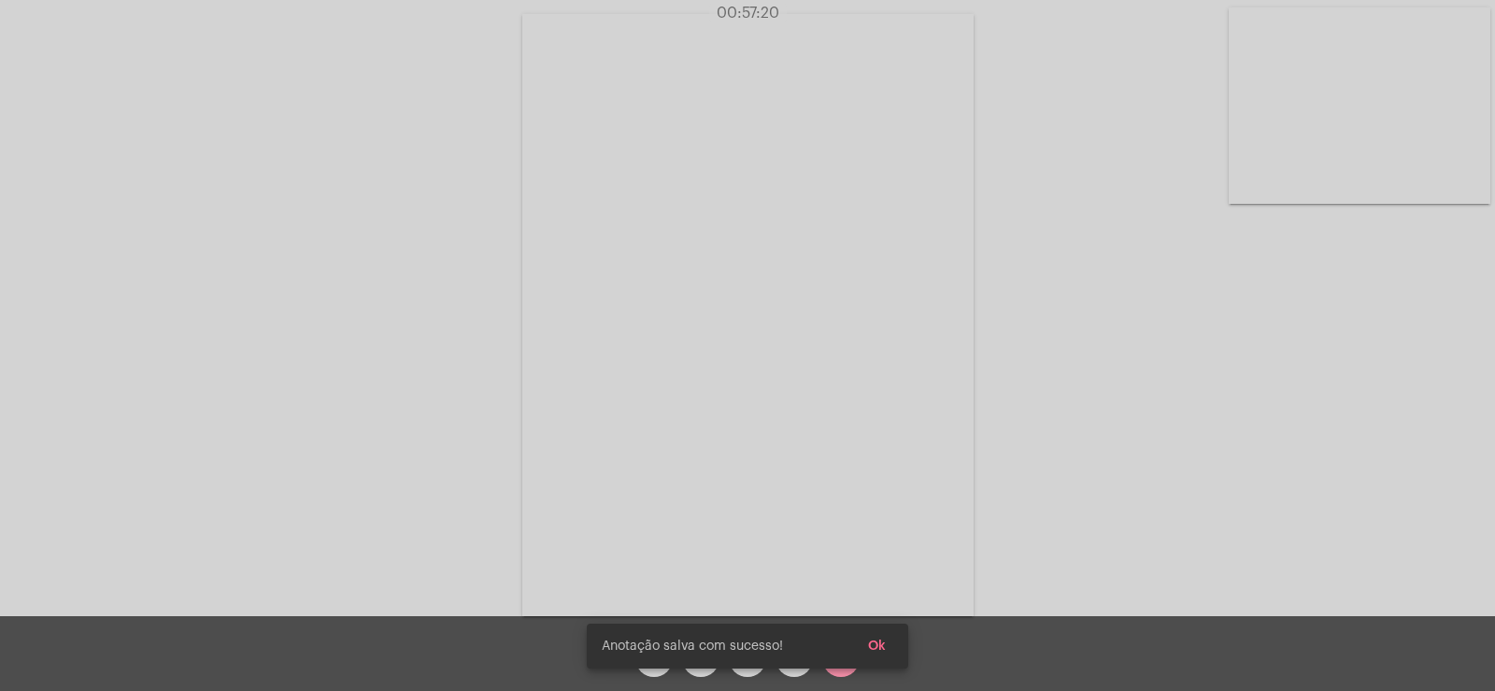
click at [878, 648] on span "Ok" at bounding box center [877, 645] width 18 height 13
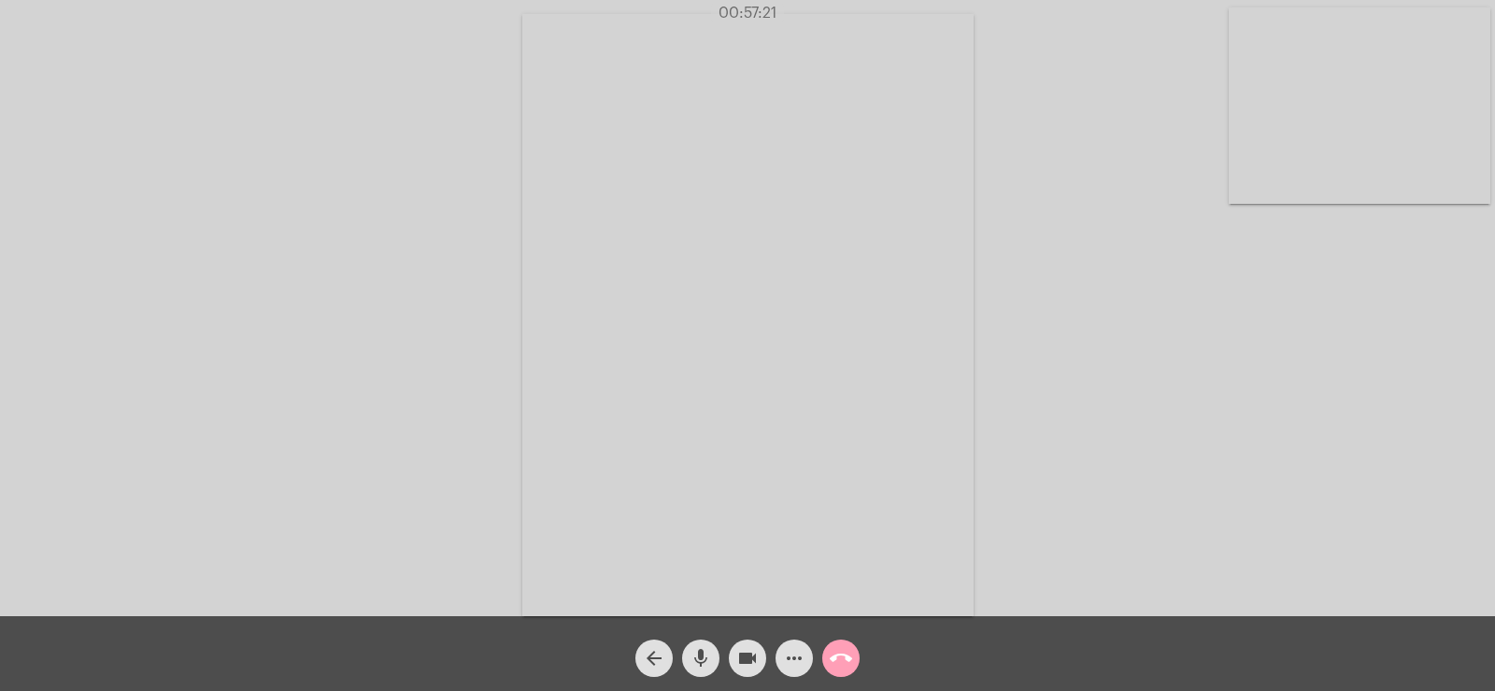
click at [831, 665] on mat-icon "call_end" at bounding box center [841, 658] width 22 height 22
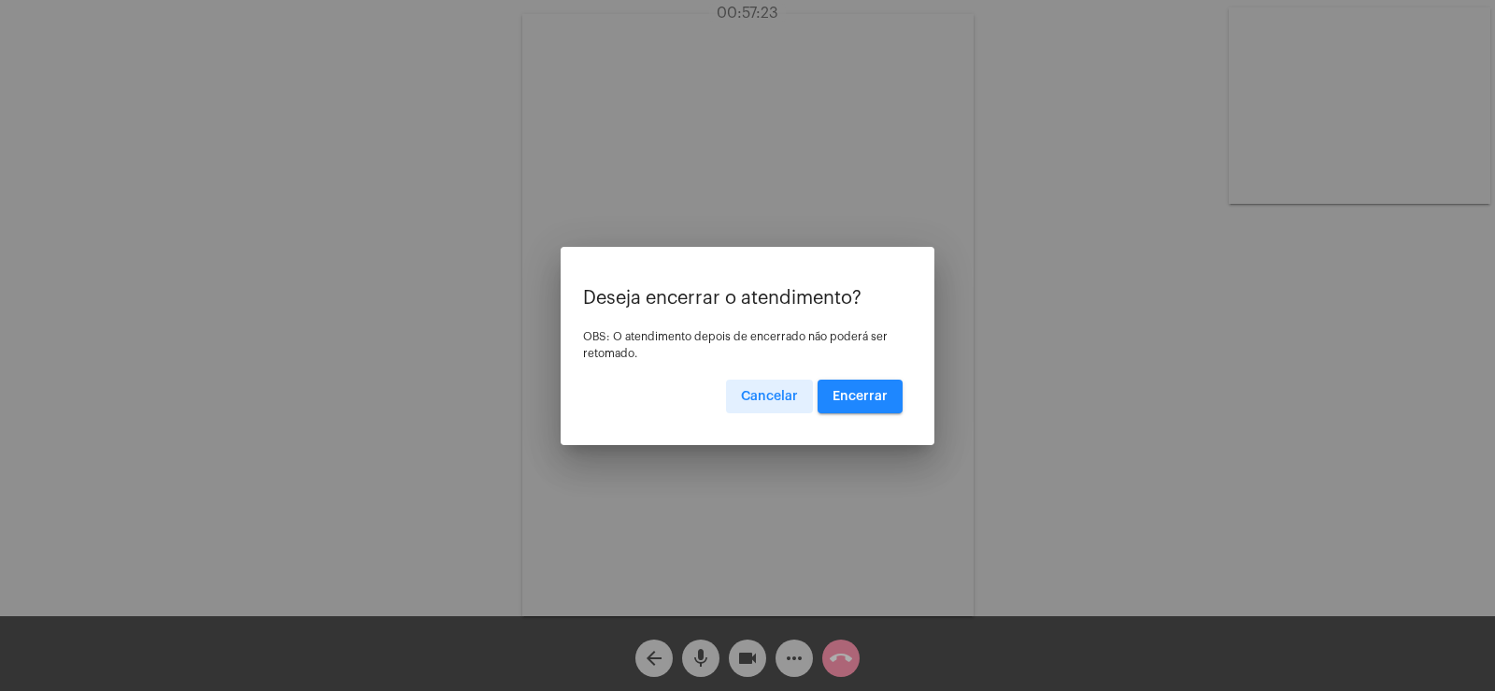
click at [873, 394] on span "Encerrar" at bounding box center [860, 396] width 55 height 13
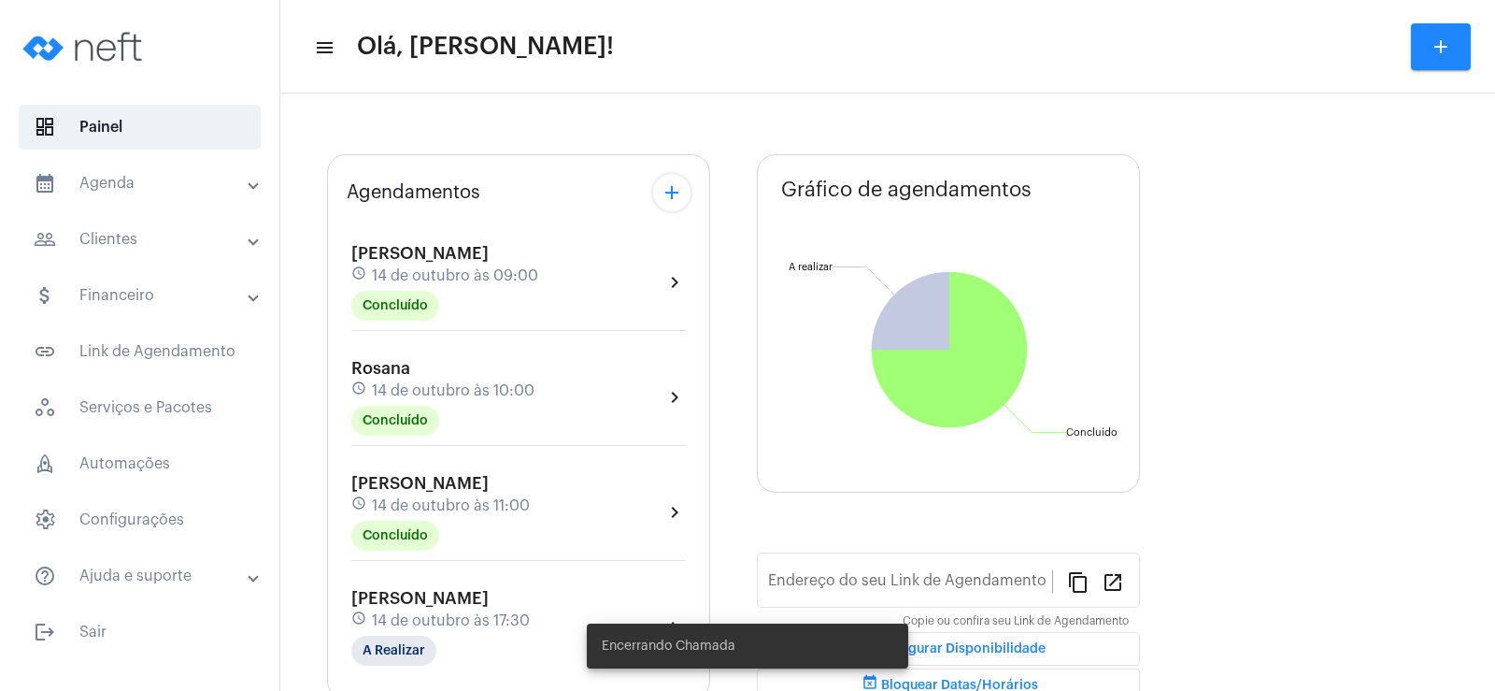
type input "[URL][DOMAIN_NAME]"
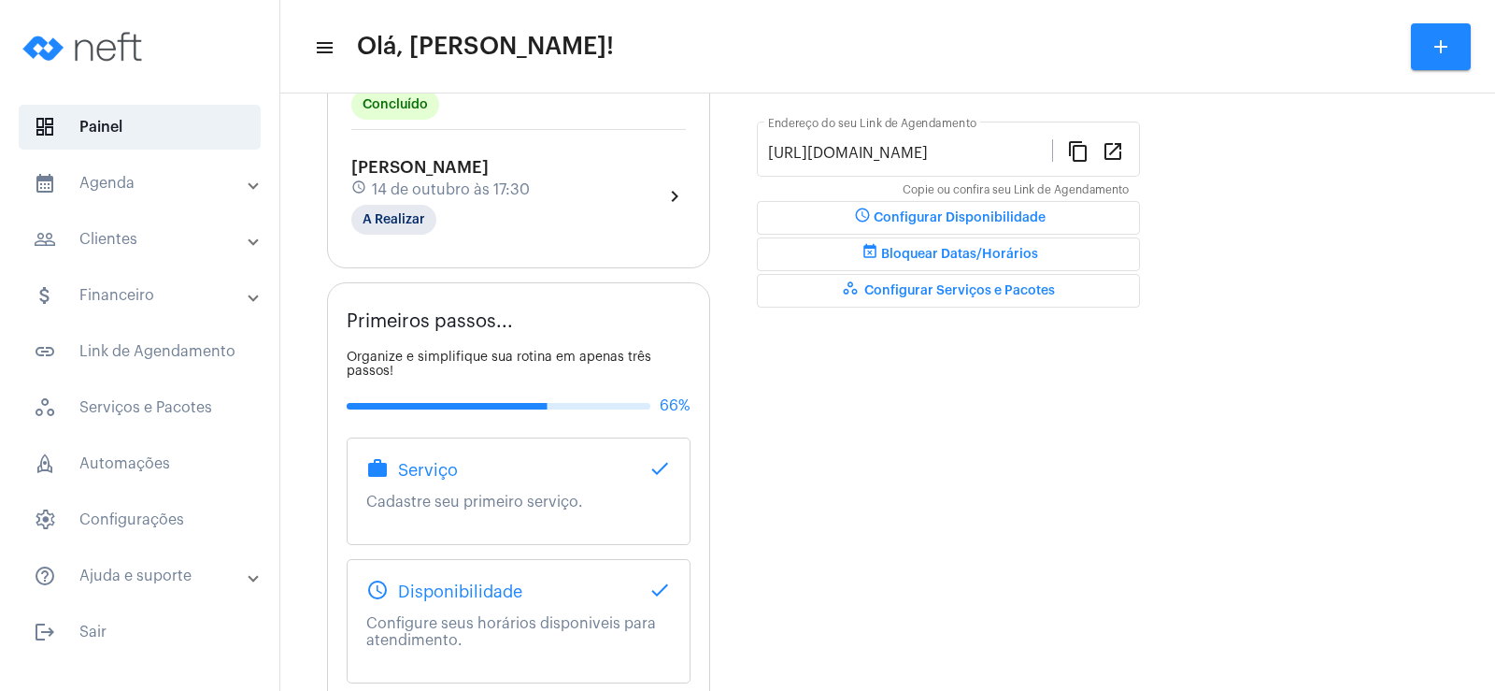
scroll to position [496, 0]
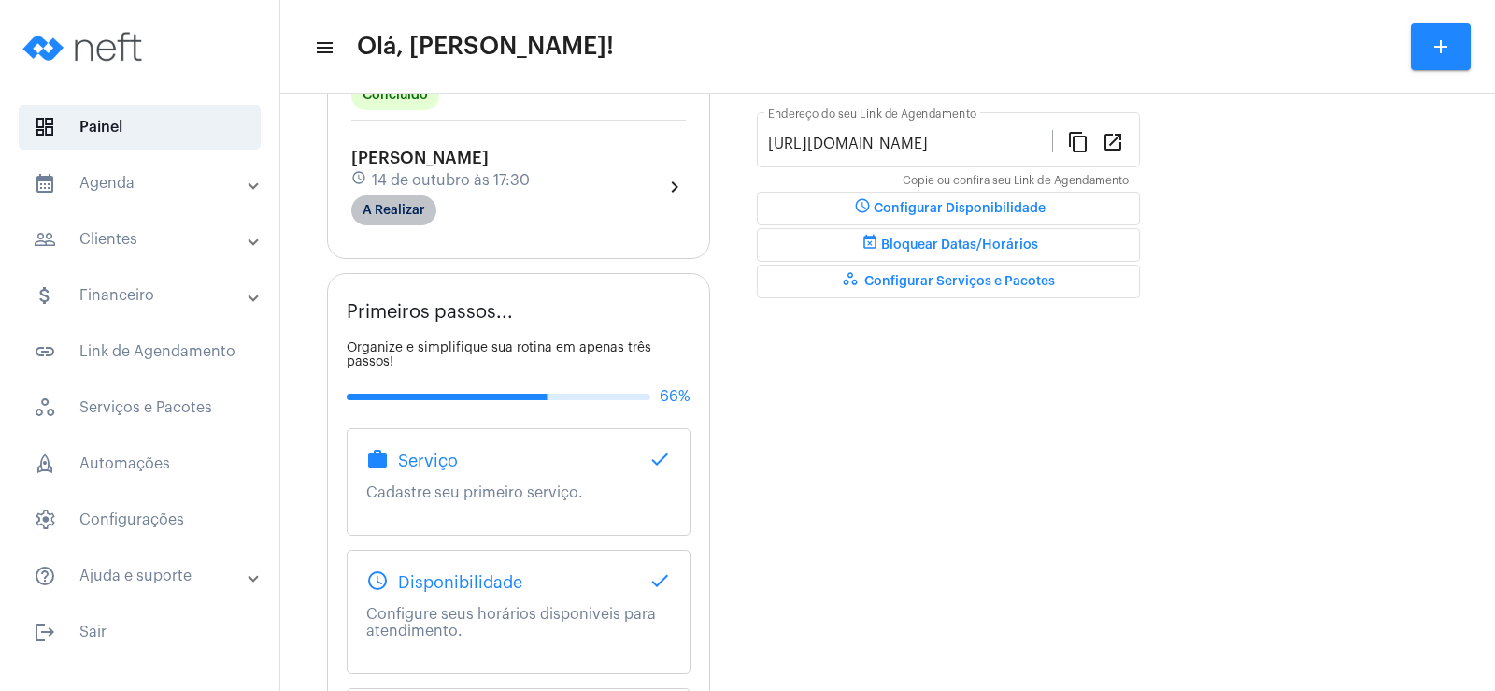
click at [388, 200] on mat-chip "A Realizar" at bounding box center [393, 210] width 85 height 30
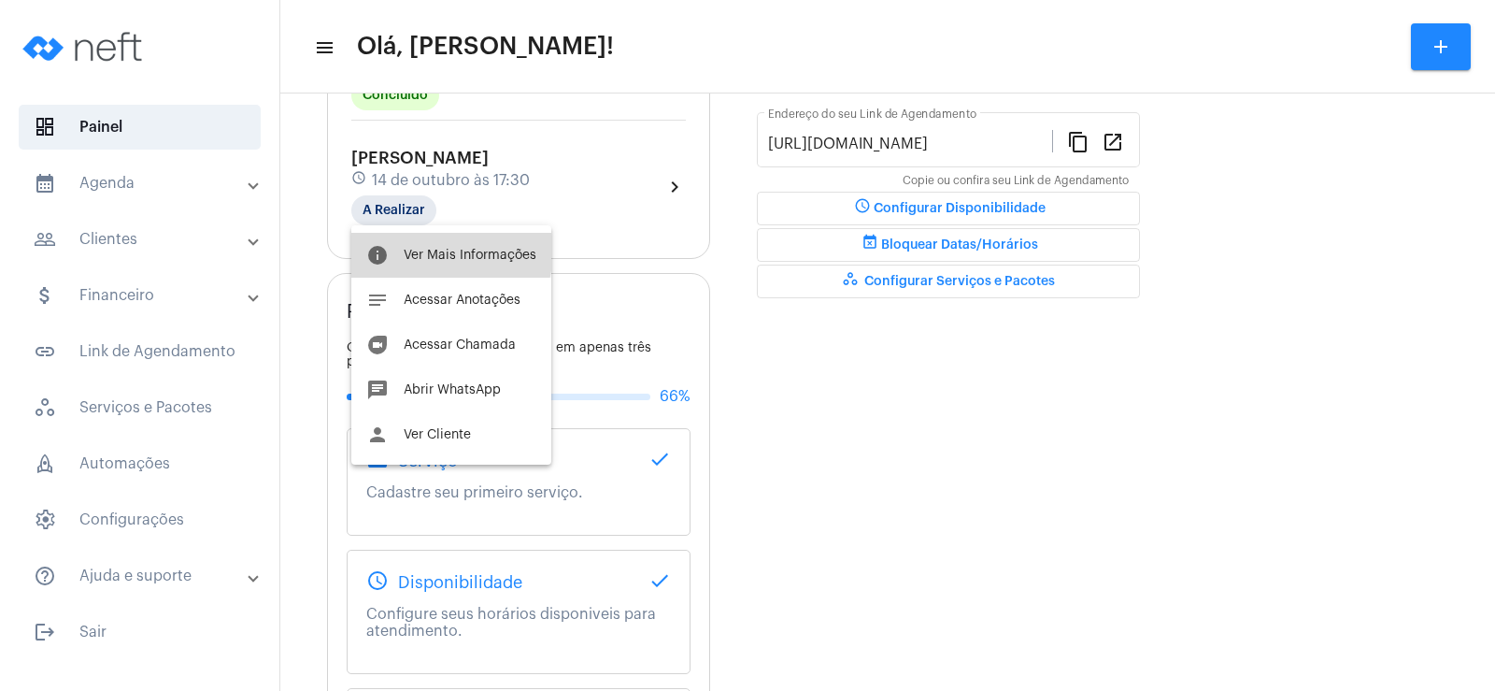
click at [416, 249] on span "Ver Mais Informações" at bounding box center [470, 255] width 133 height 13
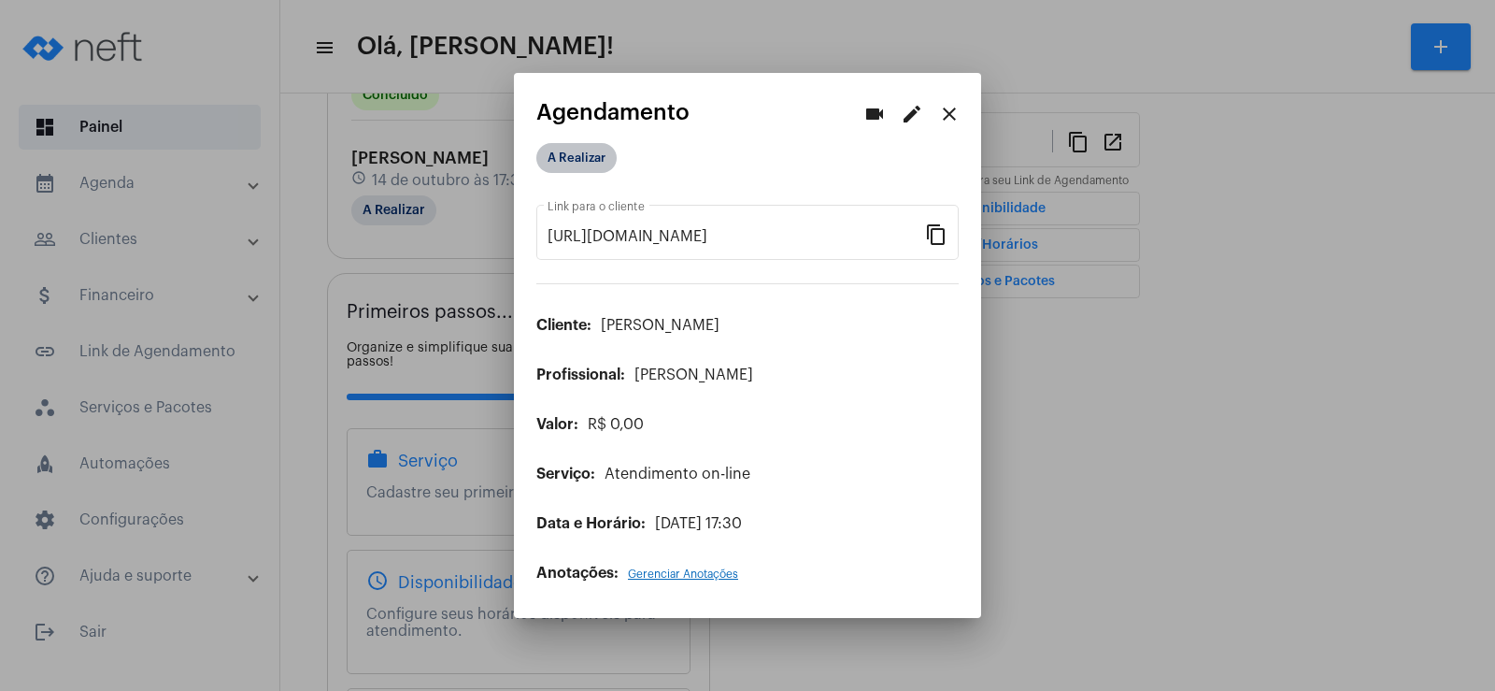
click at [606, 170] on mat-chip "A Realizar" at bounding box center [576, 158] width 80 height 30
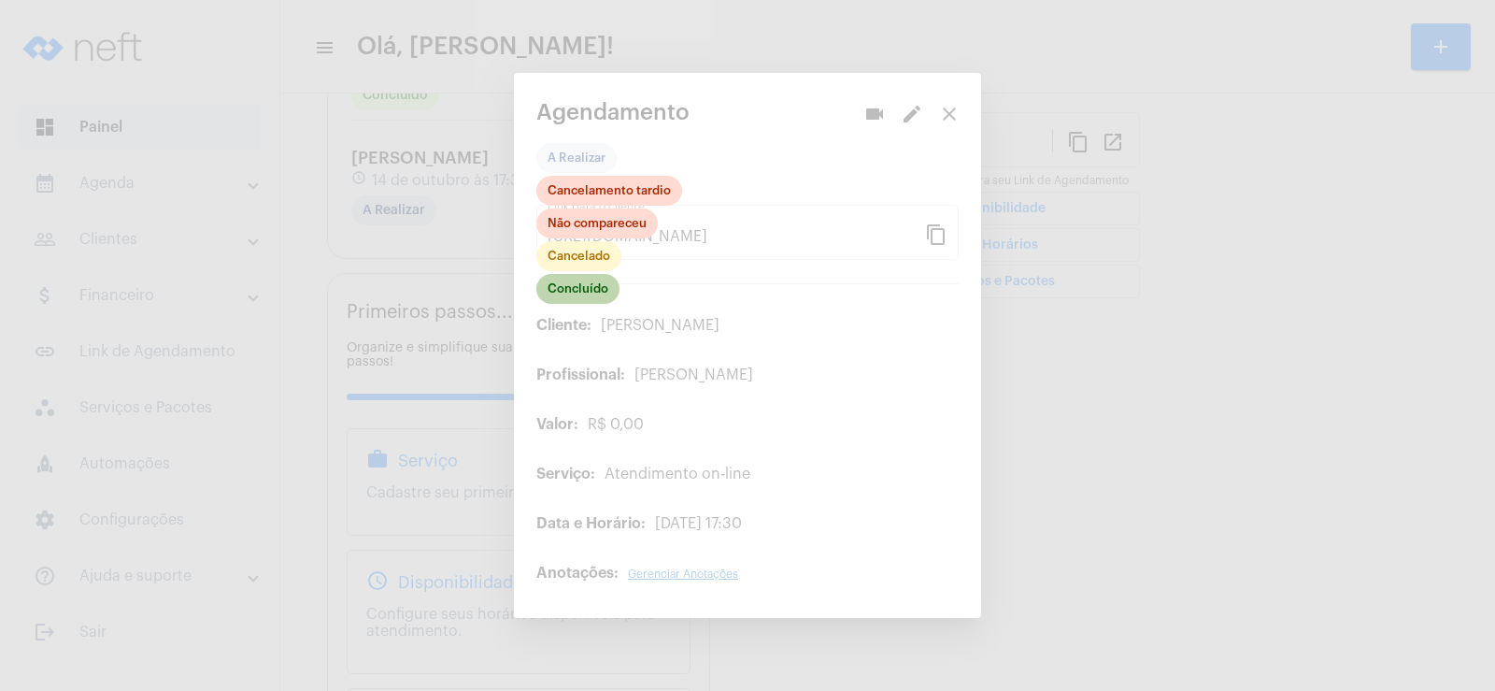
click at [577, 290] on mat-chip "Concluído" at bounding box center [577, 289] width 83 height 30
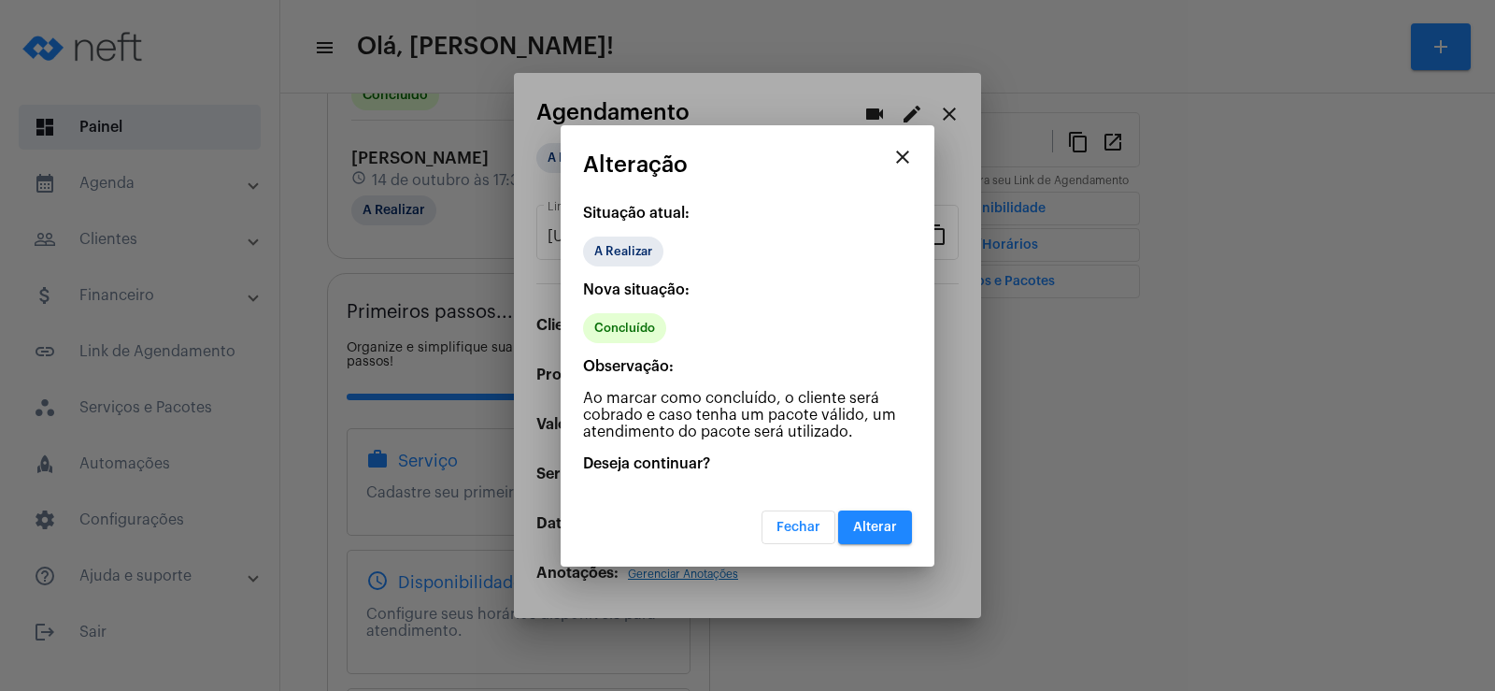
click at [879, 533] on span "Alterar" at bounding box center [875, 526] width 44 height 13
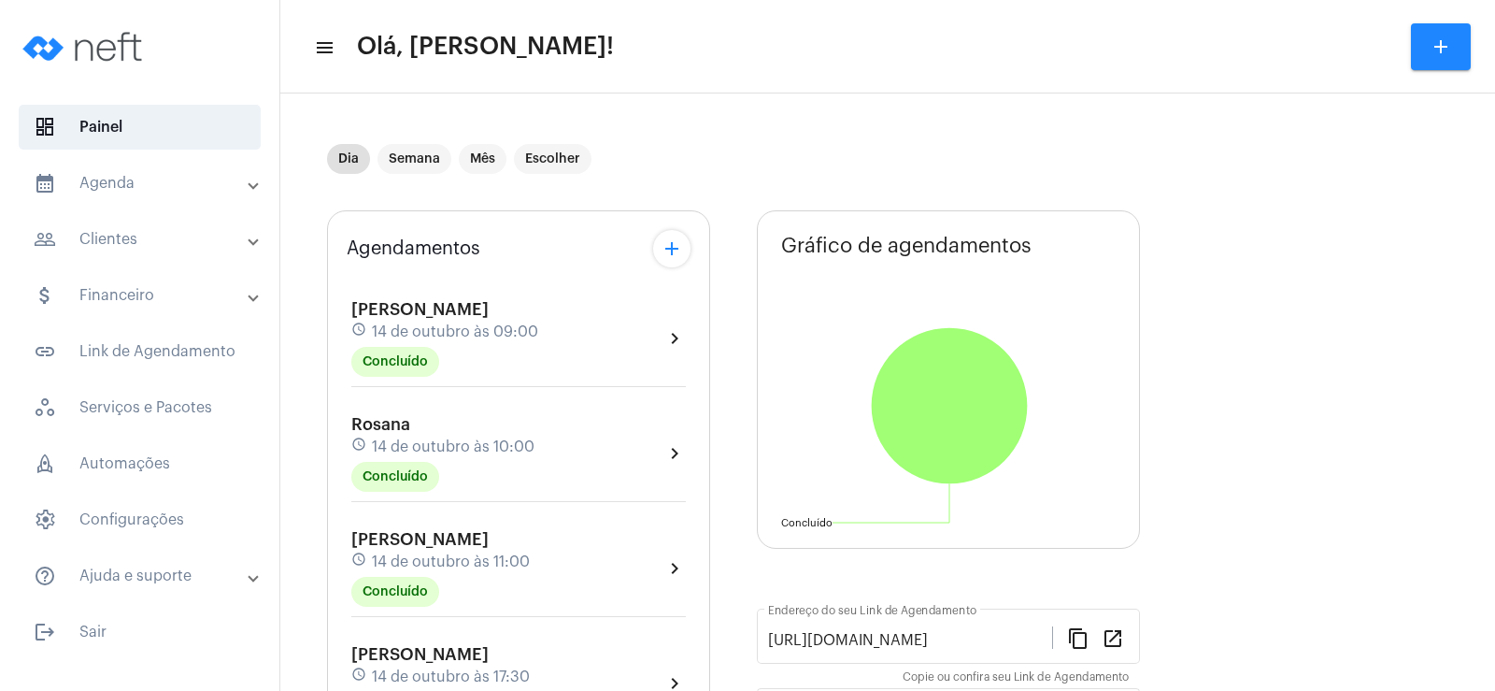
scroll to position [187, 0]
